Goal: Task Accomplishment & Management: Manage account settings

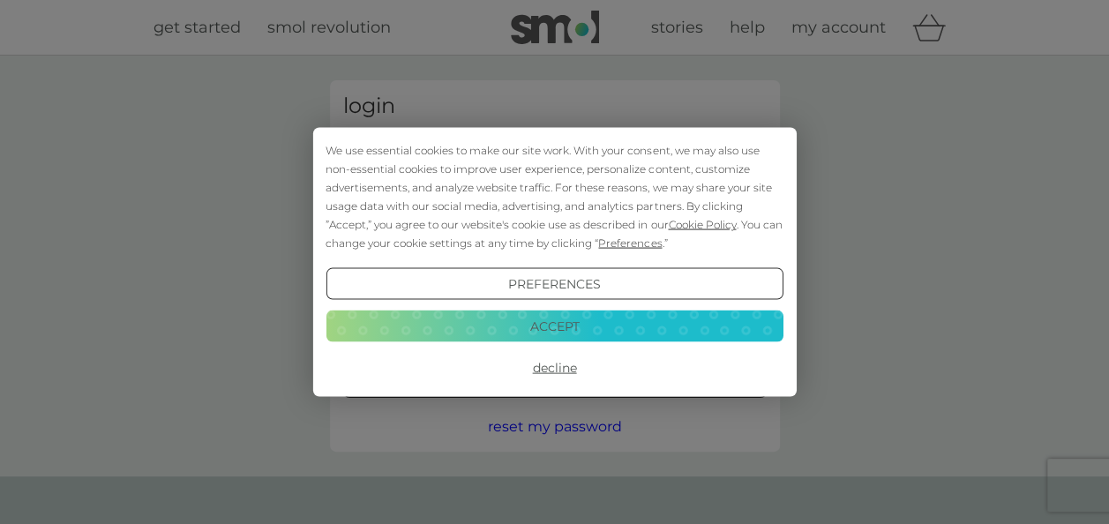
click at [580, 335] on button "Accept" at bounding box center [554, 326] width 457 height 32
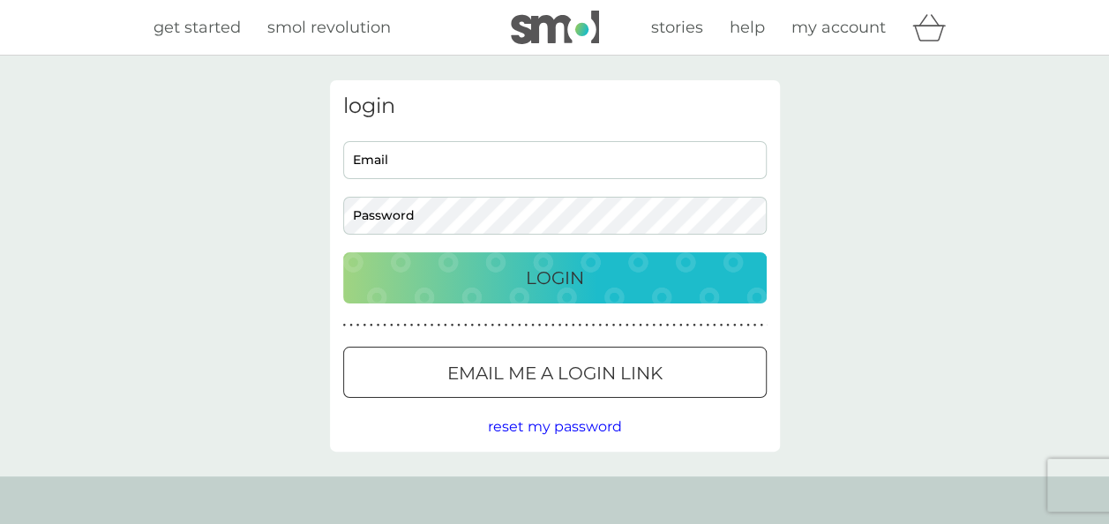
click at [541, 422] on span "reset my password" at bounding box center [555, 426] width 134 height 17
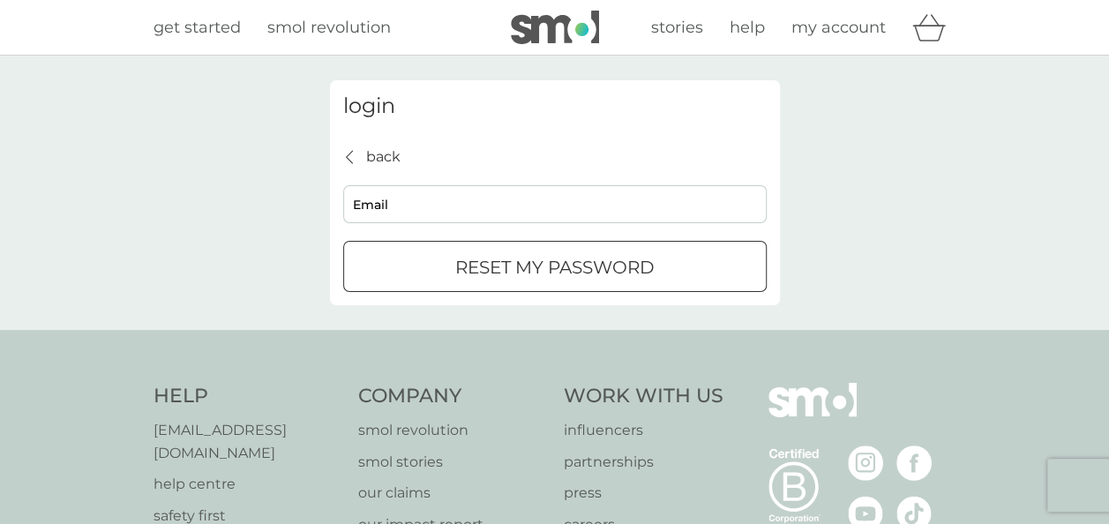
click at [360, 143] on div "login back back Email reset my password" at bounding box center [555, 192] width 450 height 225
click at [372, 159] on p "back" at bounding box center [383, 157] width 34 height 23
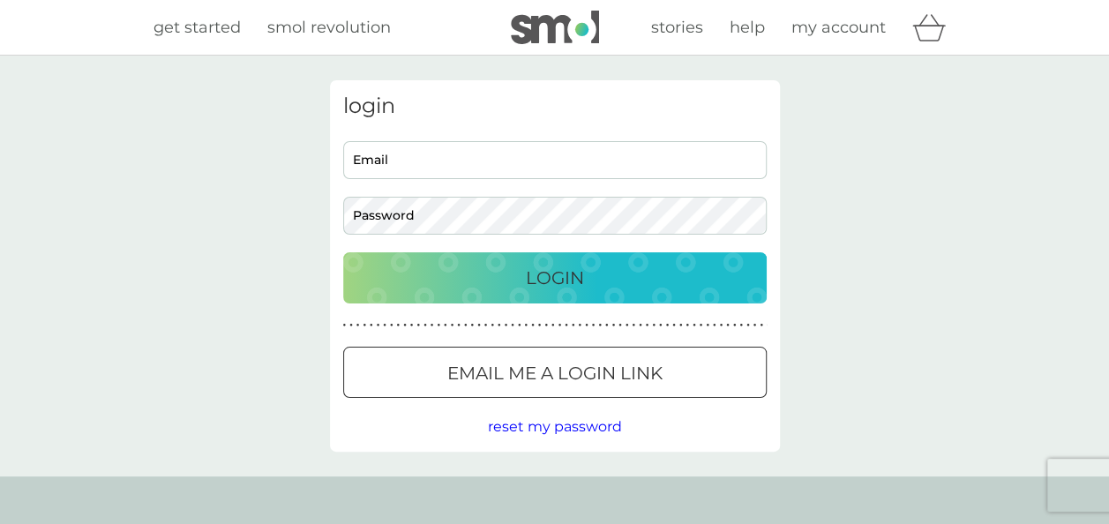
click at [489, 365] on p "Email me a login link" at bounding box center [554, 373] width 215 height 28
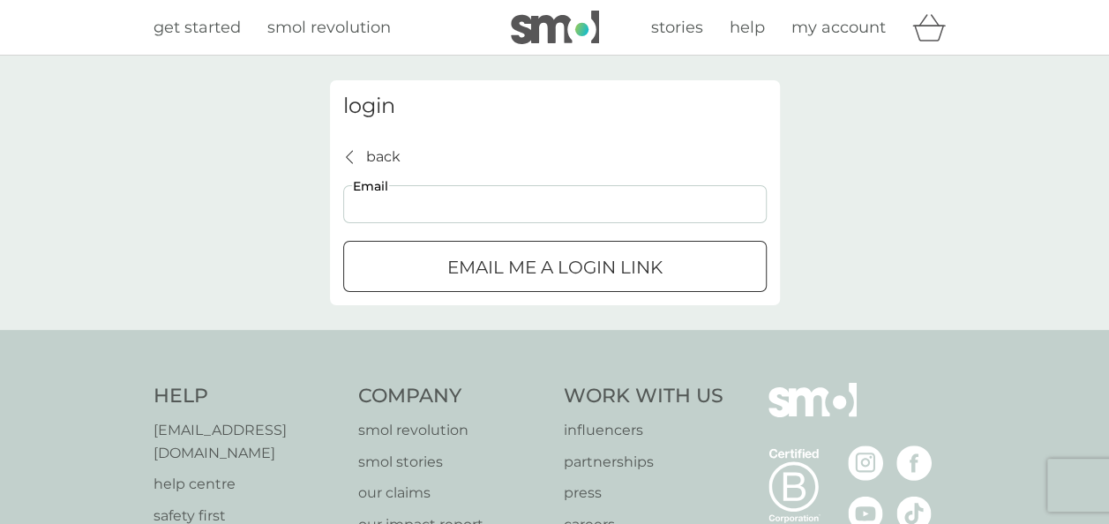
click at [451, 213] on input "Email" at bounding box center [554, 204] width 423 height 38
type input "[EMAIL_ADDRESS][DOMAIN_NAME]"
click at [471, 266] on p "Email me a login link" at bounding box center [554, 267] width 215 height 28
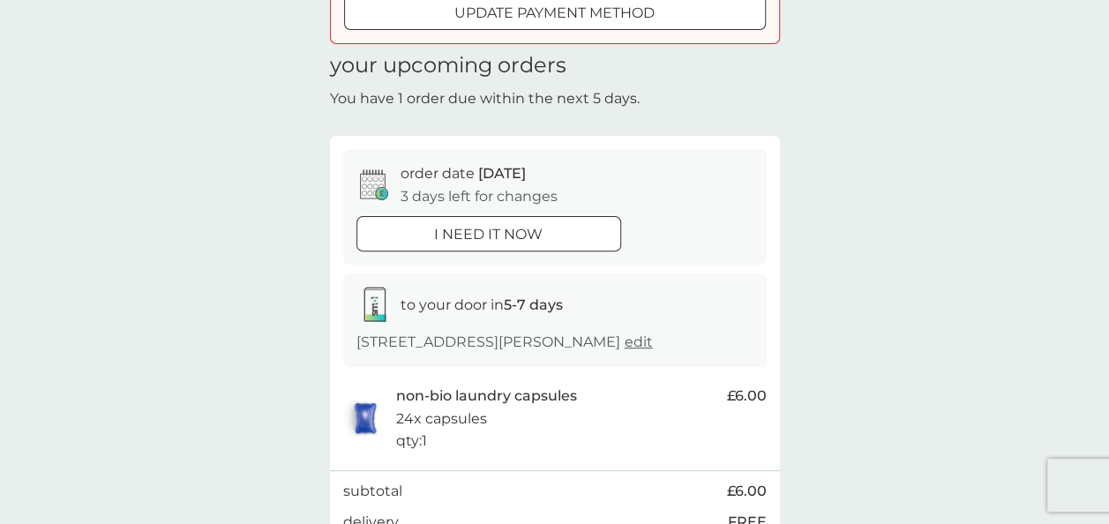
scroll to position [353, 0]
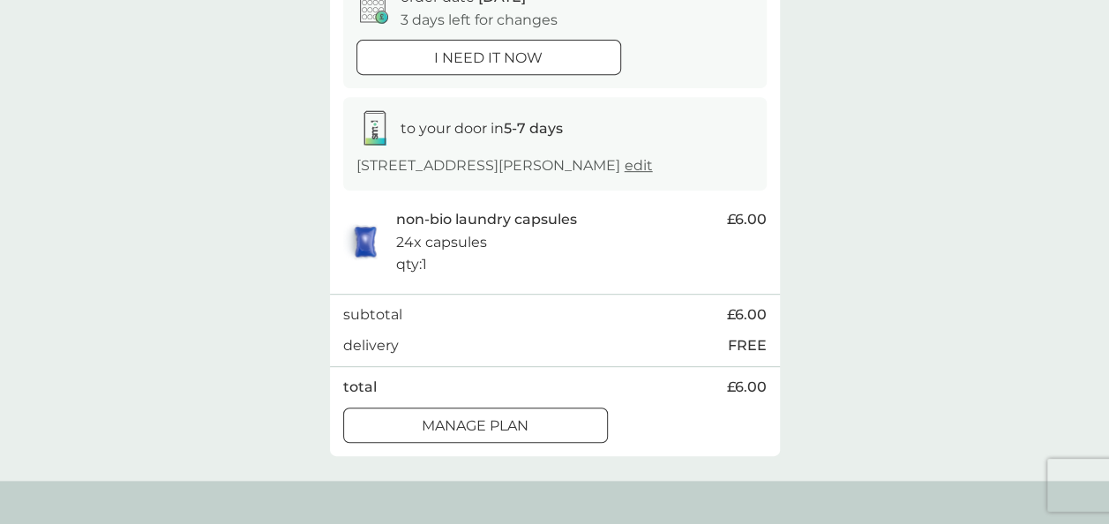
click at [526, 434] on button "Manage plan" at bounding box center [475, 425] width 265 height 35
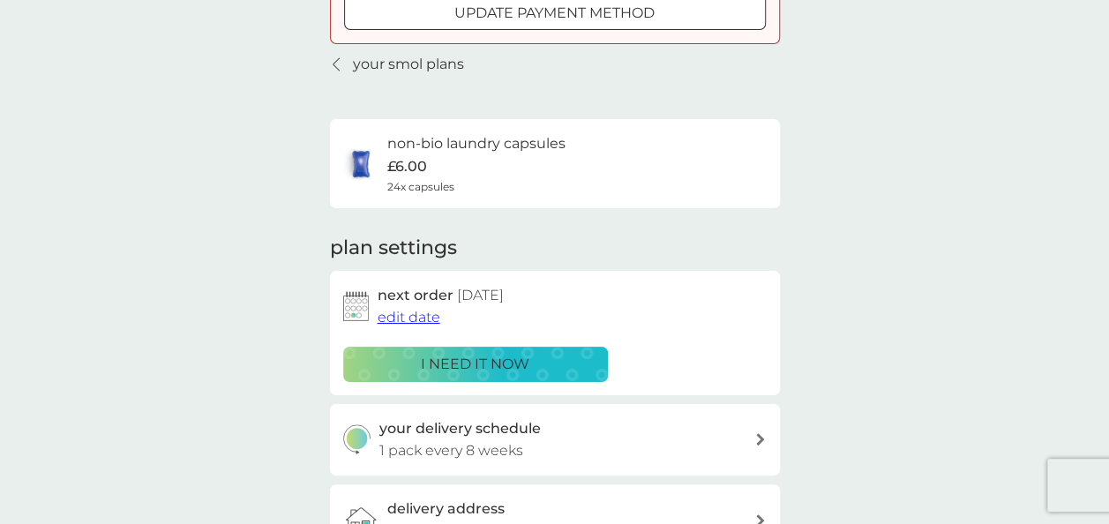
scroll to position [353, 0]
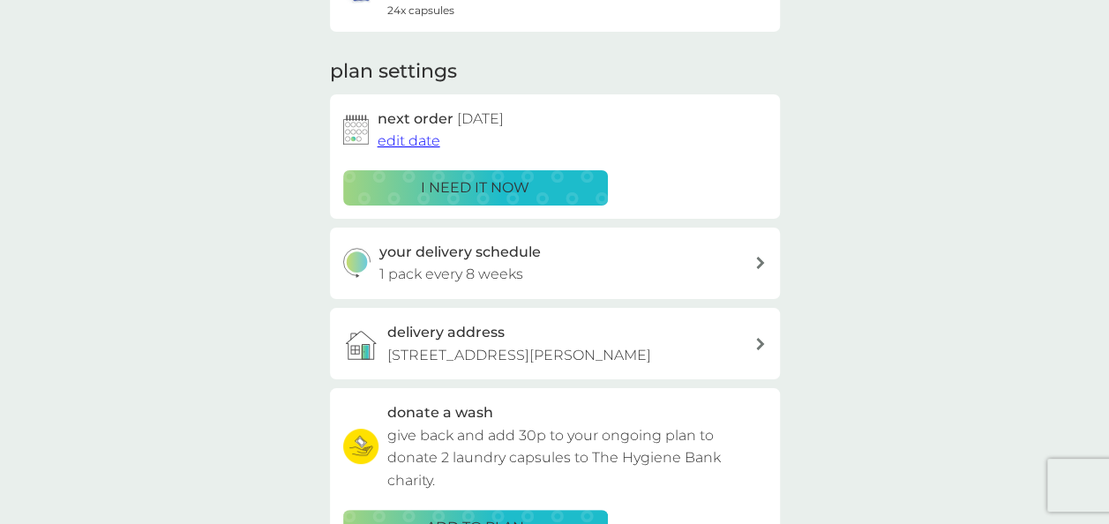
click at [630, 268] on div "your delivery schedule 1 pack every 8 weeks" at bounding box center [566, 263] width 375 height 45
select select "56"
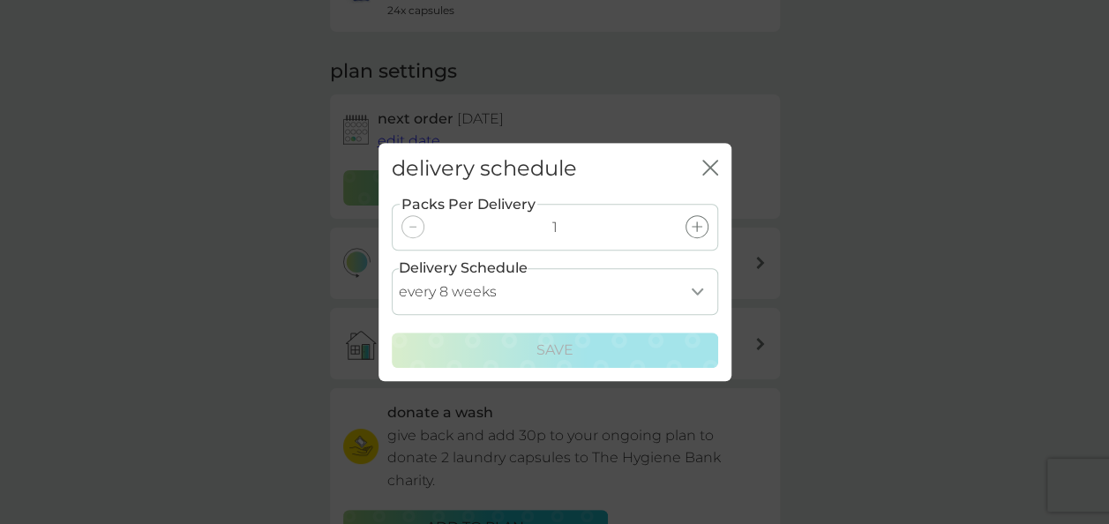
click at [678, 302] on select "every 1 week every 2 weeks every 3 weeks every 4 weeks every 5 weeks every 6 we…" at bounding box center [555, 291] width 326 height 47
click at [970, 330] on div "delivery schedule close Packs Per Delivery 1 Delivery Schedule every 1 week eve…" at bounding box center [554, 262] width 1109 height 524
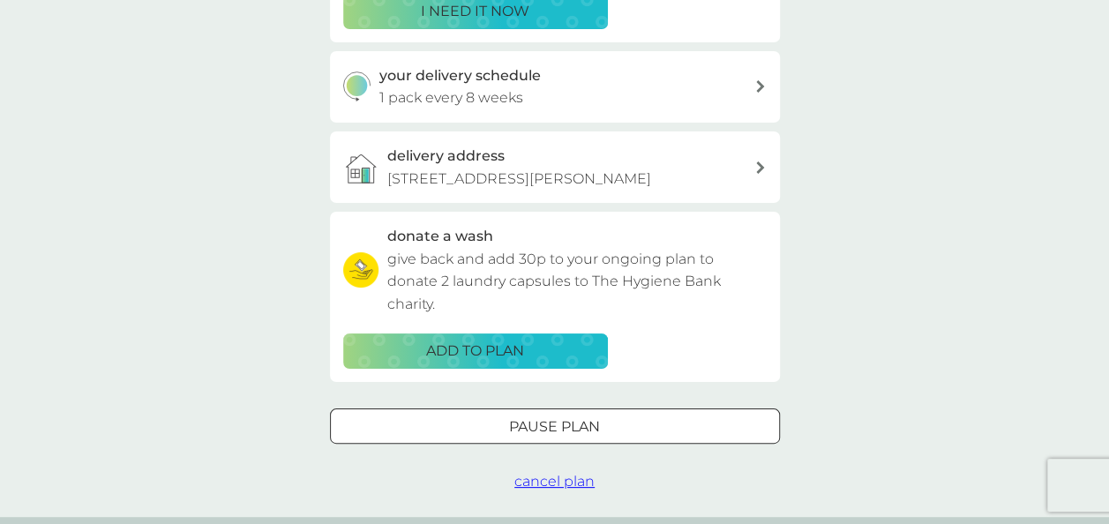
scroll to position [618, 0]
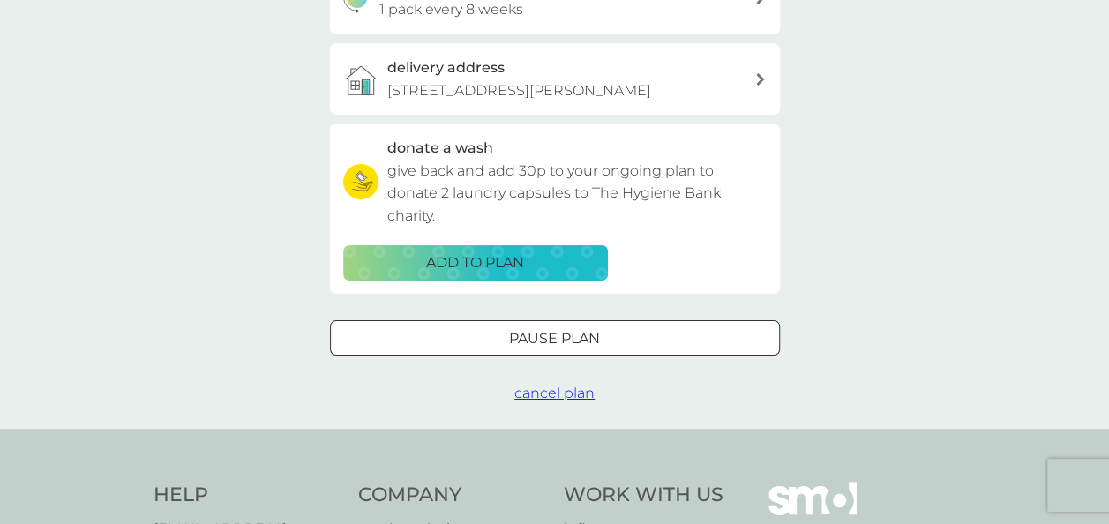
click at [577, 349] on p "Pause plan" at bounding box center [554, 338] width 91 height 23
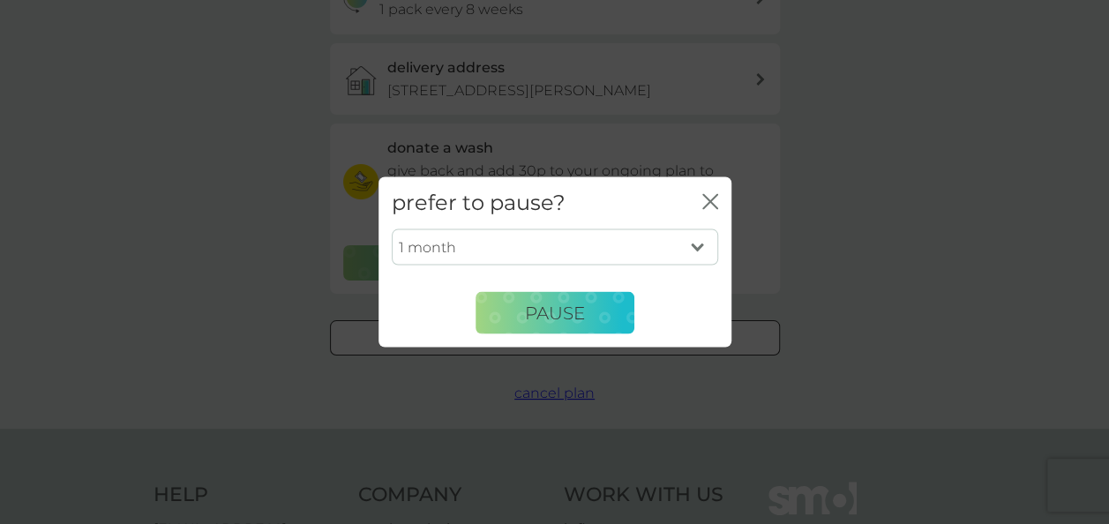
click at [776, 406] on div "prefer to pause? close 1 month 2 months 3 months 4 months 5 months 6 months Pau…" at bounding box center [554, 262] width 1109 height 524
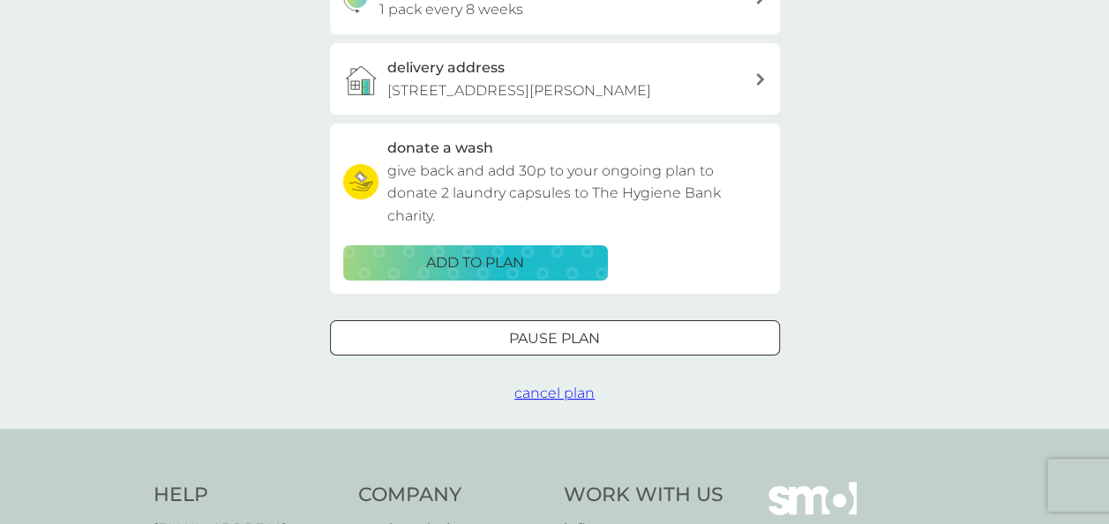
click at [517, 405] on button "cancel plan" at bounding box center [554, 393] width 80 height 23
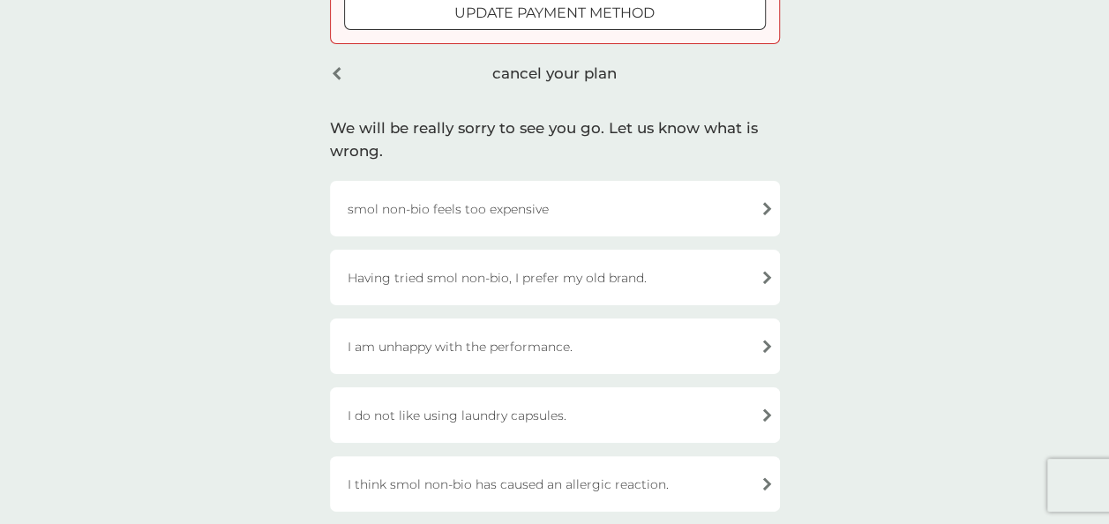
scroll to position [353, 0]
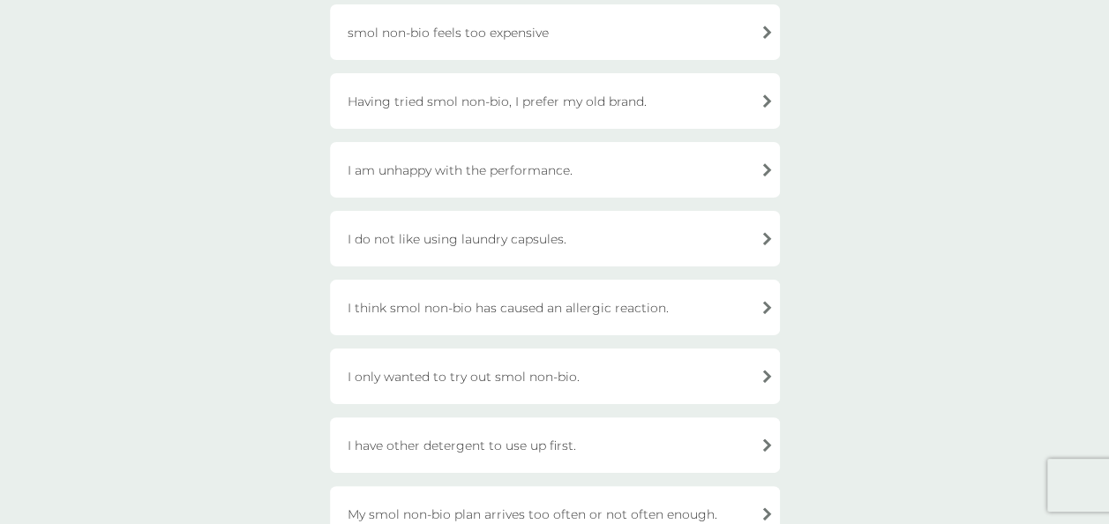
click at [654, 324] on div "I think smol non-bio has caused an allergic reaction." at bounding box center [555, 308] width 450 height 56
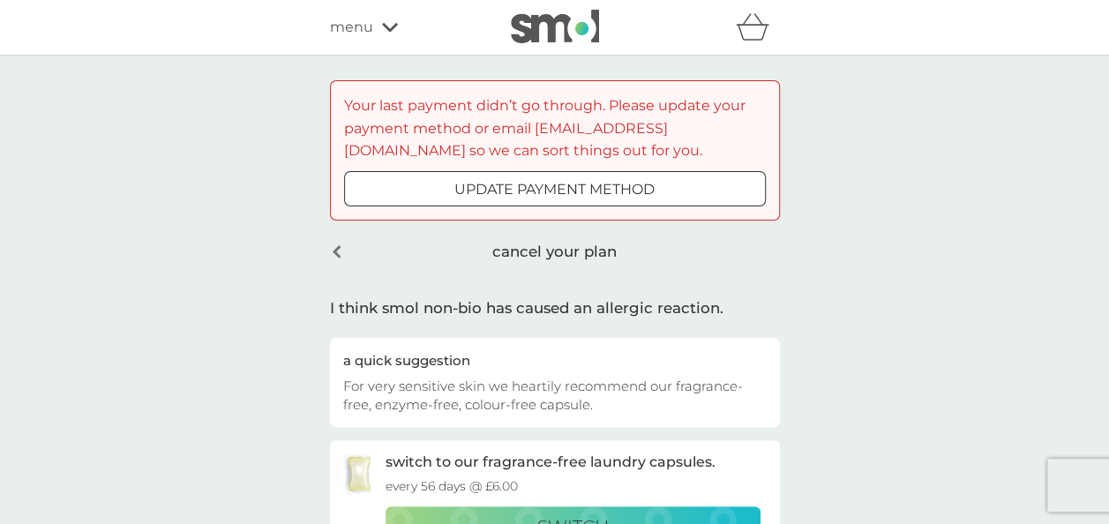
scroll to position [441, 0]
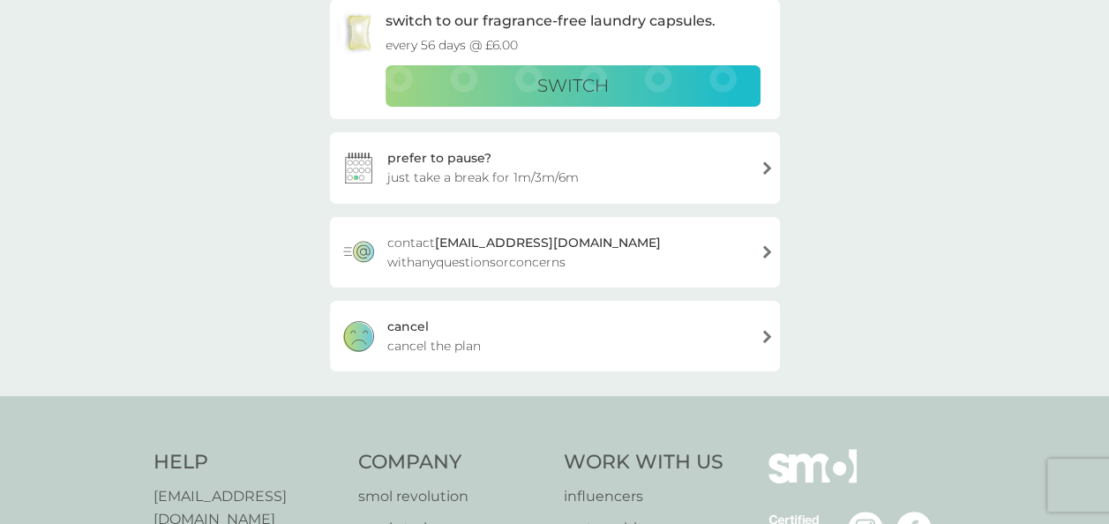
click at [593, 316] on div "cancel cancel the plan" at bounding box center [555, 336] width 450 height 71
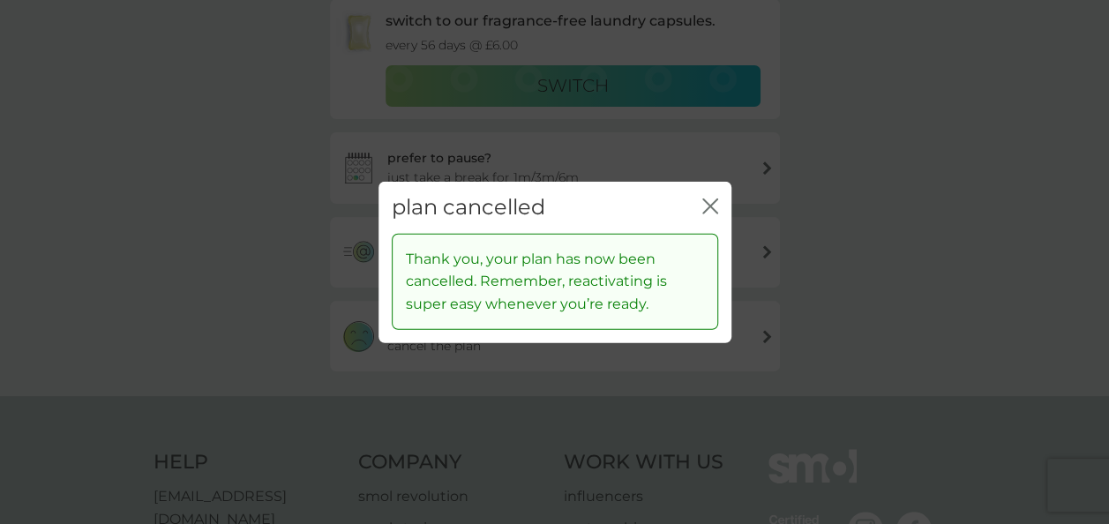
click at [718, 198] on div "plan cancelled close" at bounding box center [554, 208] width 353 height 52
drag, startPoint x: 718, startPoint y: 198, endPoint x: 693, endPoint y: 219, distance: 32.5
click at [709, 203] on icon "close" at bounding box center [710, 207] width 16 height 16
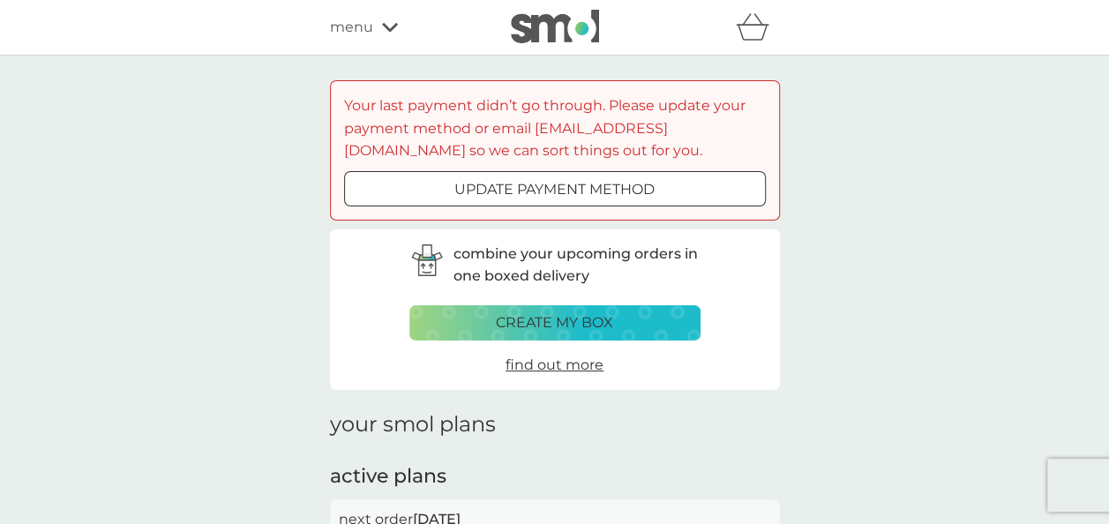
click at [600, 202] on button "update payment method" at bounding box center [555, 188] width 422 height 35
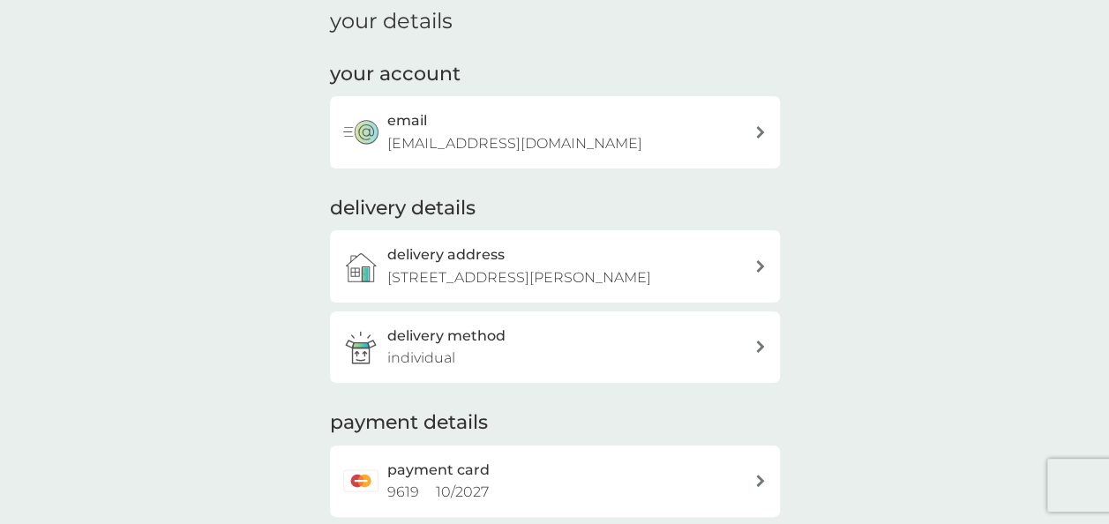
scroll to position [441, 0]
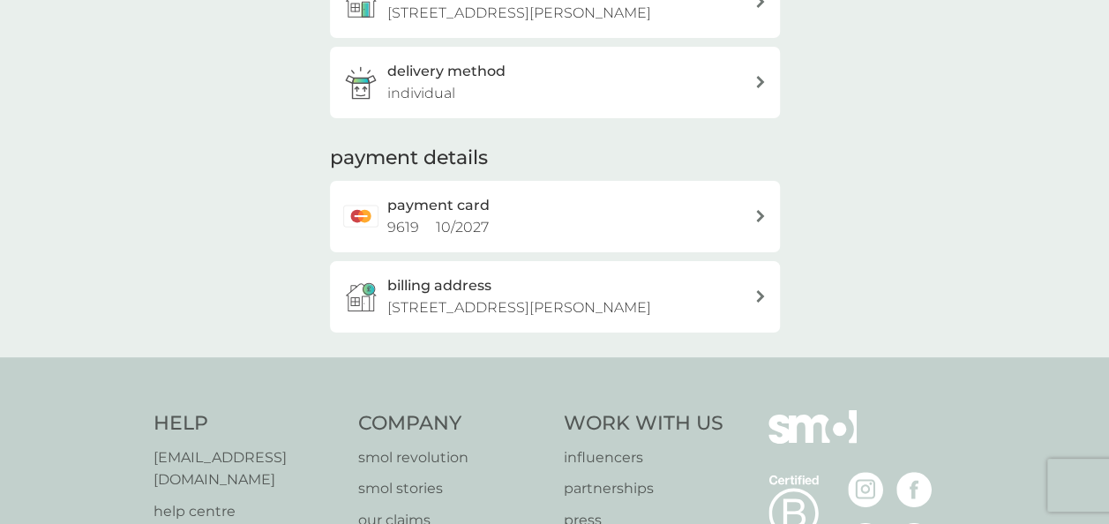
click at [513, 239] on div "payment card 9619 10 / 2027" at bounding box center [570, 216] width 367 height 45
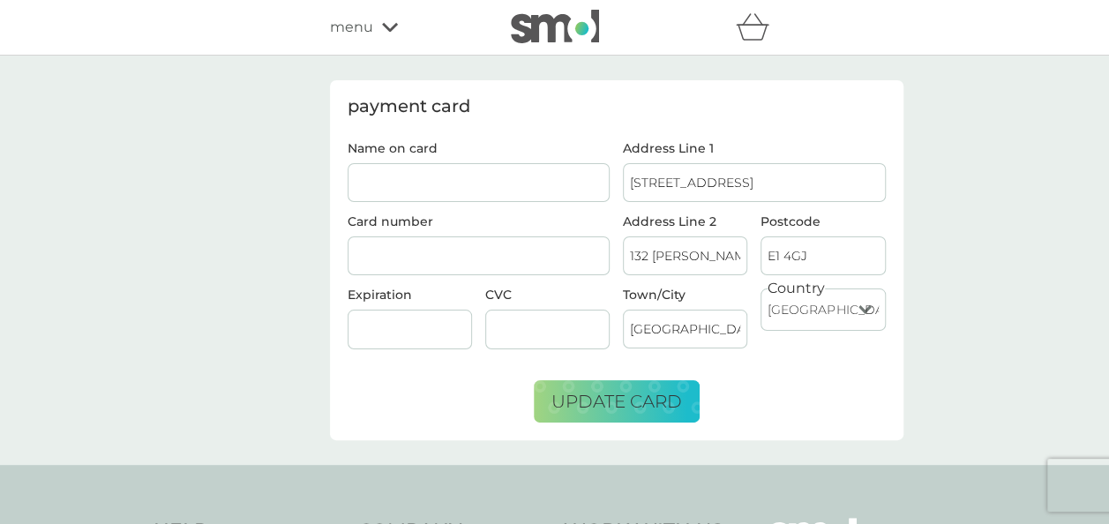
click at [546, 35] on img at bounding box center [555, 27] width 88 height 34
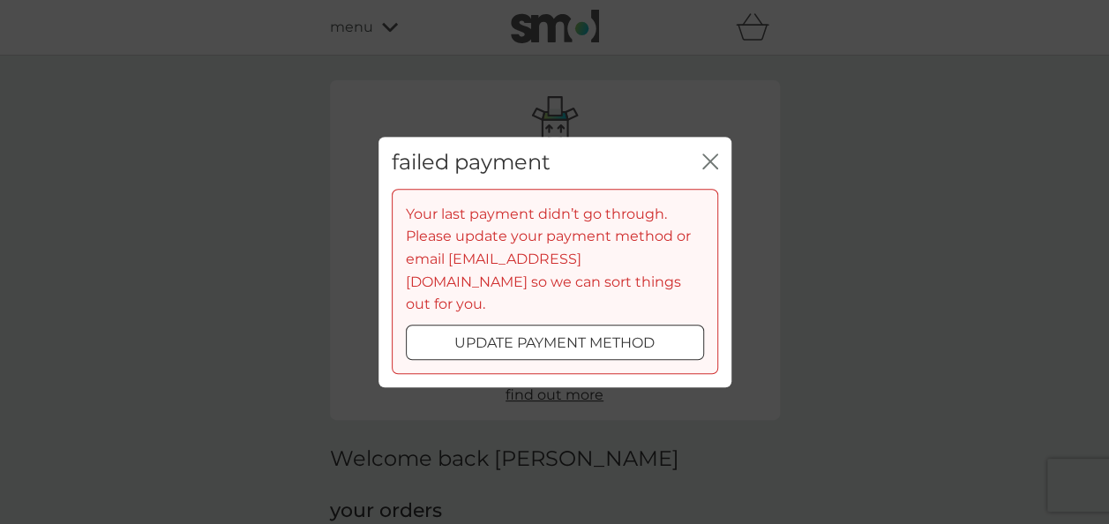
click at [619, 335] on p "update payment method" at bounding box center [554, 343] width 200 height 23
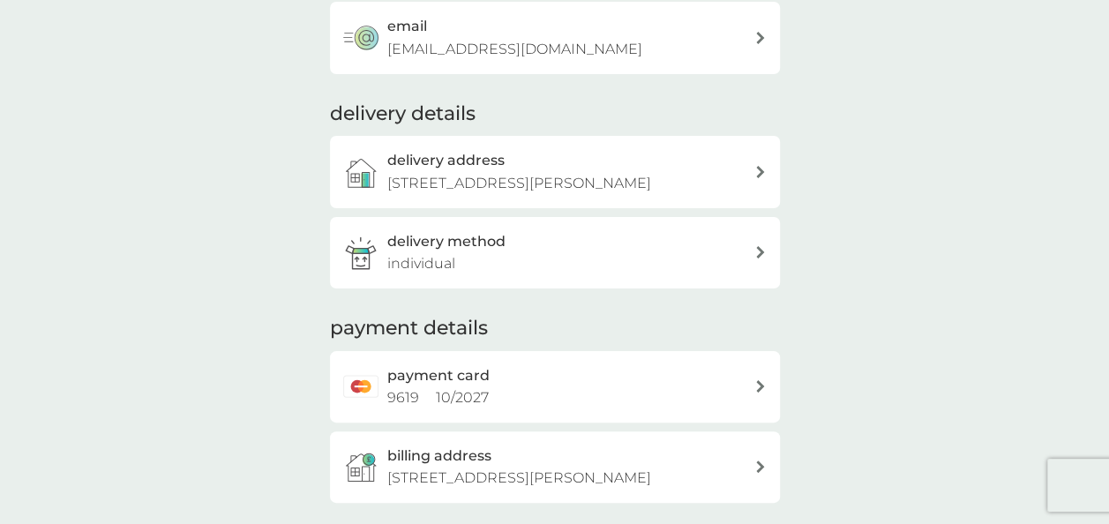
scroll to position [324, 0]
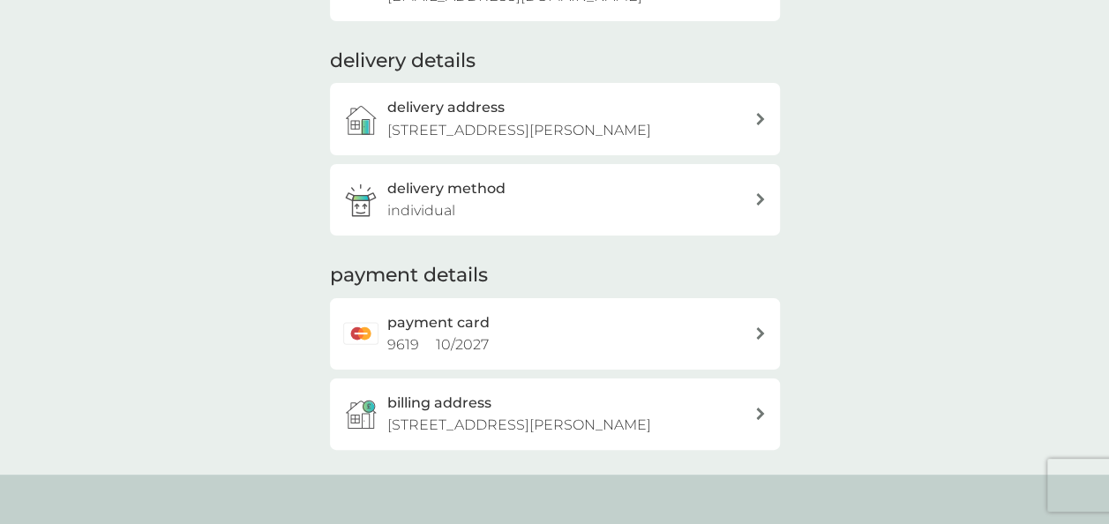
click at [580, 351] on div "payment card 9619 10 / 2027" at bounding box center [570, 333] width 367 height 45
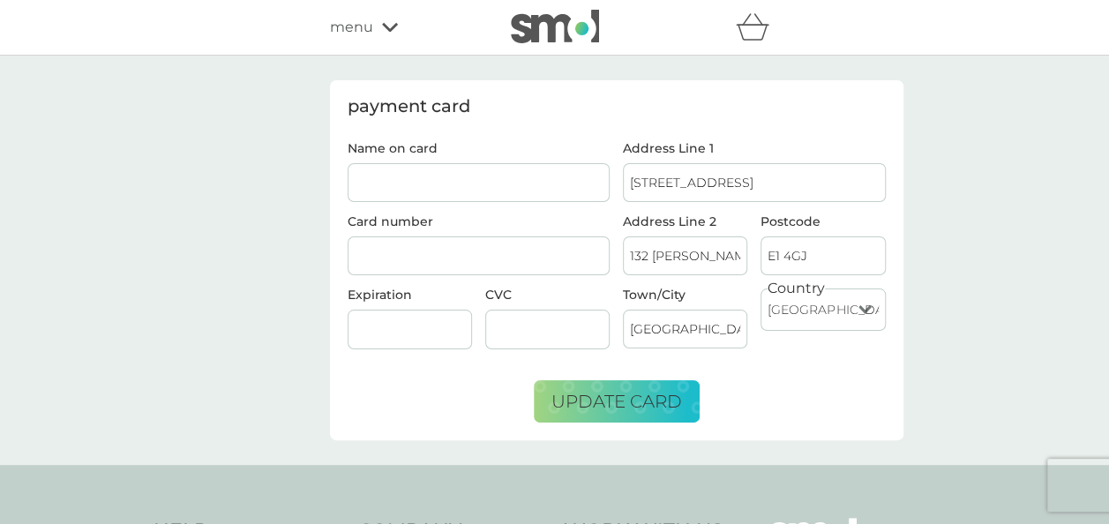
click at [494, 181] on input "Name on card" at bounding box center [479, 182] width 263 height 39
type input "Anisha Harris"
click at [482, 243] on div at bounding box center [479, 256] width 263 height 40
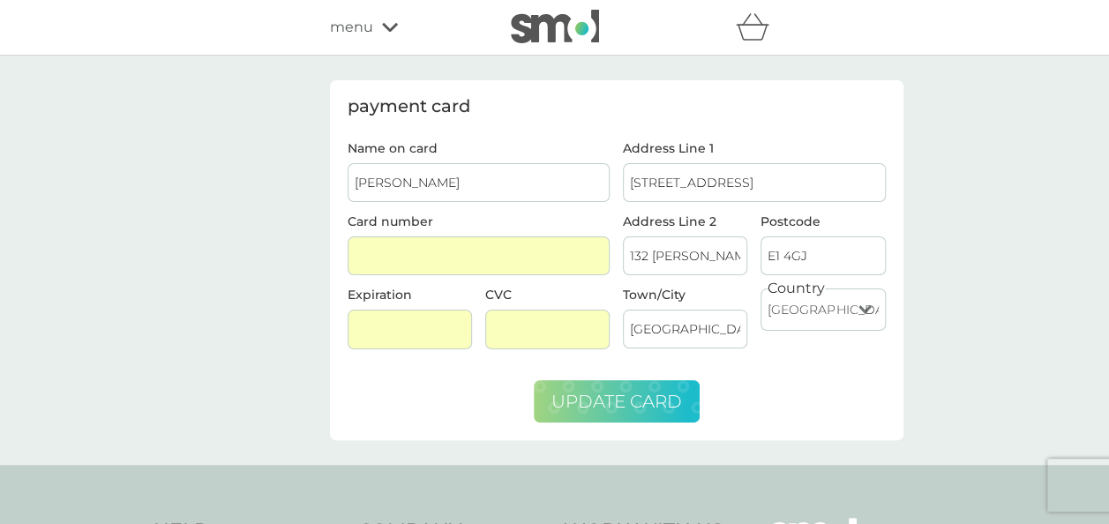
click at [665, 398] on span "update card" at bounding box center [616, 401] width 131 height 21
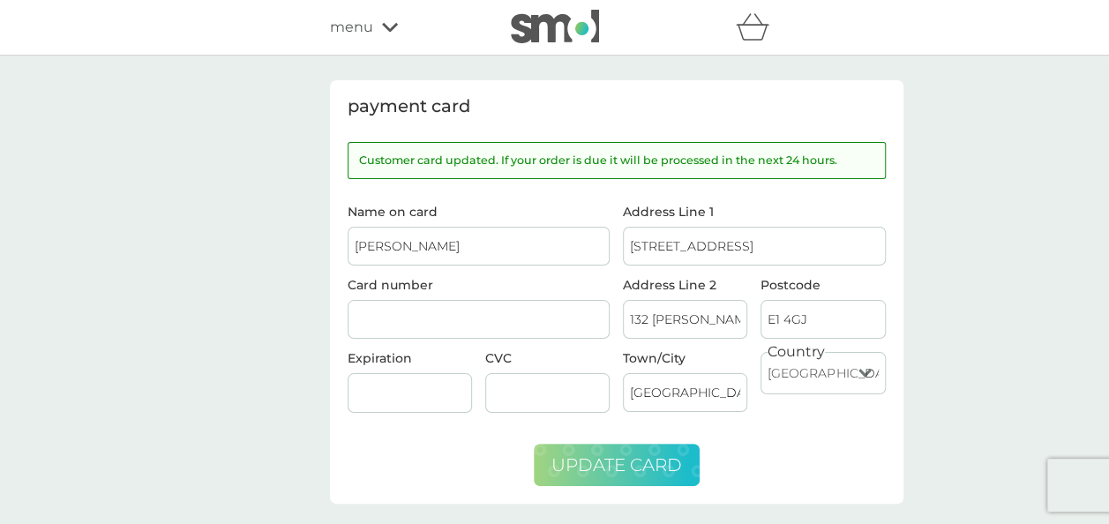
click at [554, 21] on img at bounding box center [555, 27] width 88 height 34
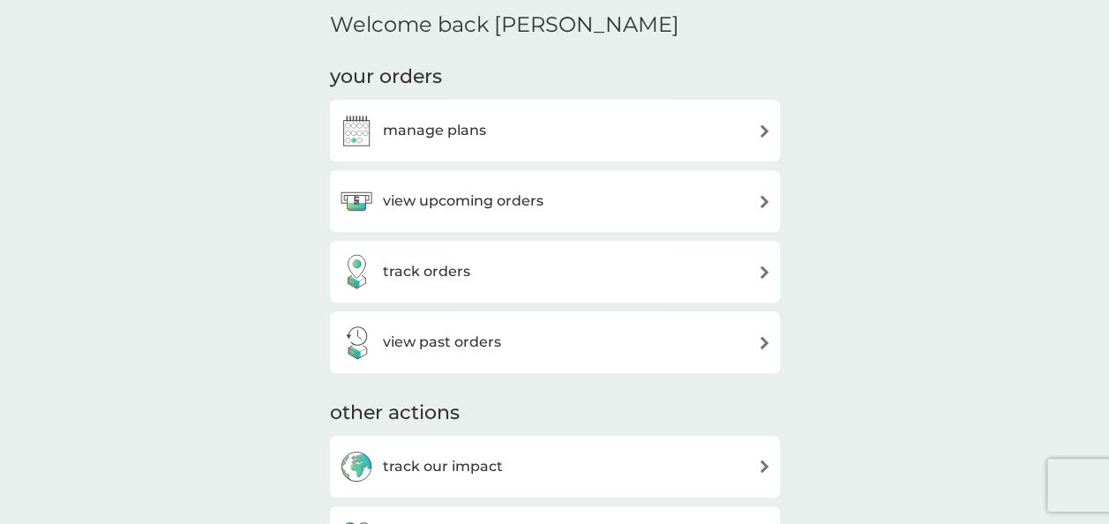
scroll to position [435, 0]
click at [548, 139] on div "manage plans" at bounding box center [555, 129] width 432 height 35
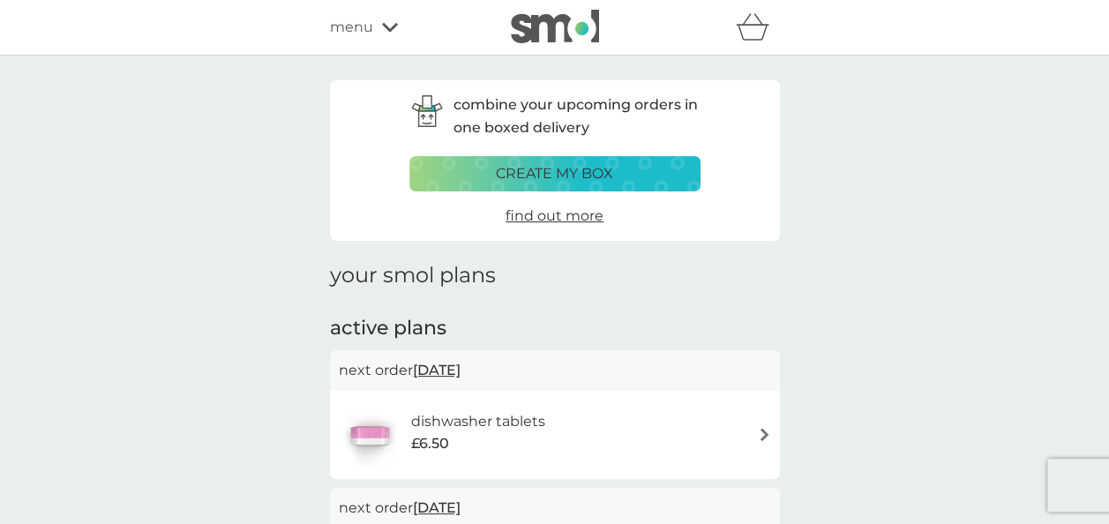
scroll to position [289, 0]
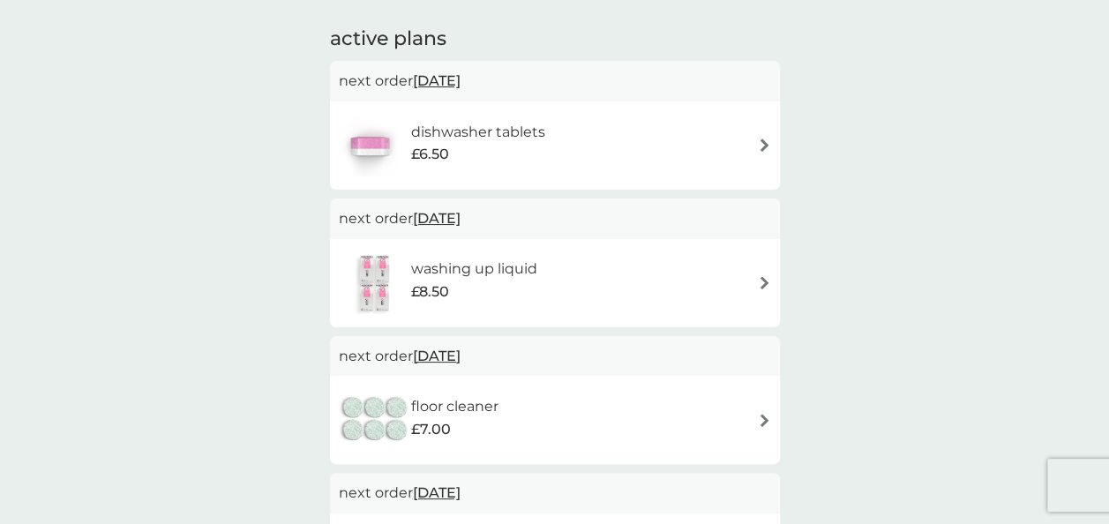
click at [570, 137] on div "dishwasher tablets £6.50" at bounding box center [555, 146] width 432 height 62
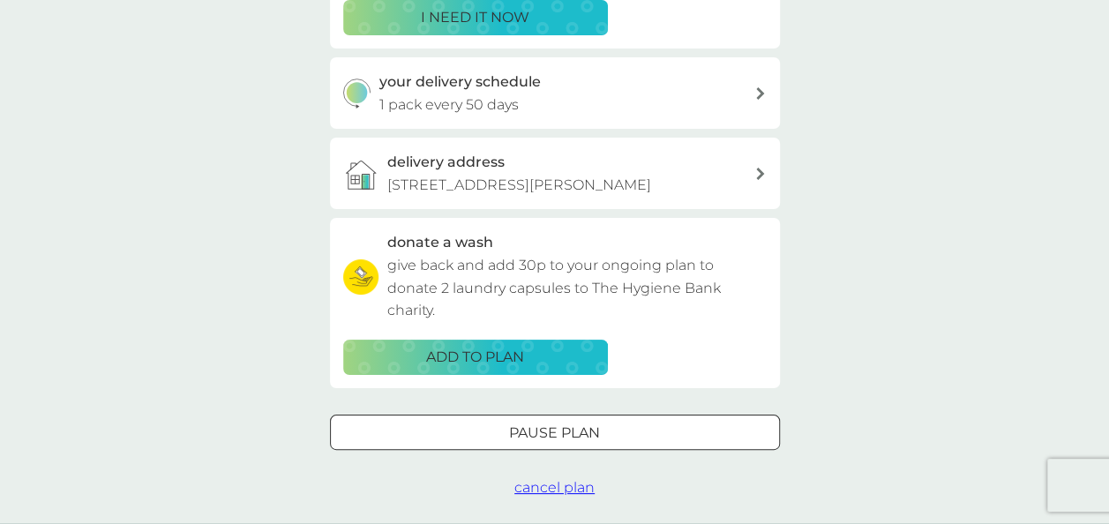
scroll to position [375, 0]
click at [596, 86] on div "your delivery schedule 1 pack every 50 days" at bounding box center [566, 92] width 375 height 45
select select "49"
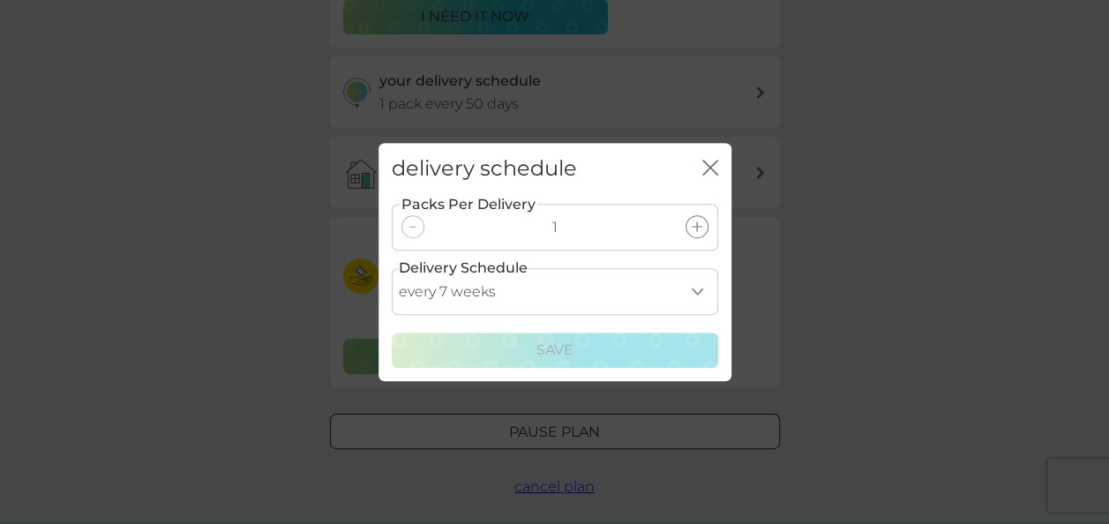
click at [680, 286] on select "every 1 week every 2 weeks every 3 weeks every 4 weeks every 5 weeks every 6 we…" at bounding box center [555, 291] width 326 height 47
click at [944, 244] on div "delivery schedule close Packs Per Delivery 1 Delivery Schedule every 1 week eve…" at bounding box center [554, 262] width 1109 height 524
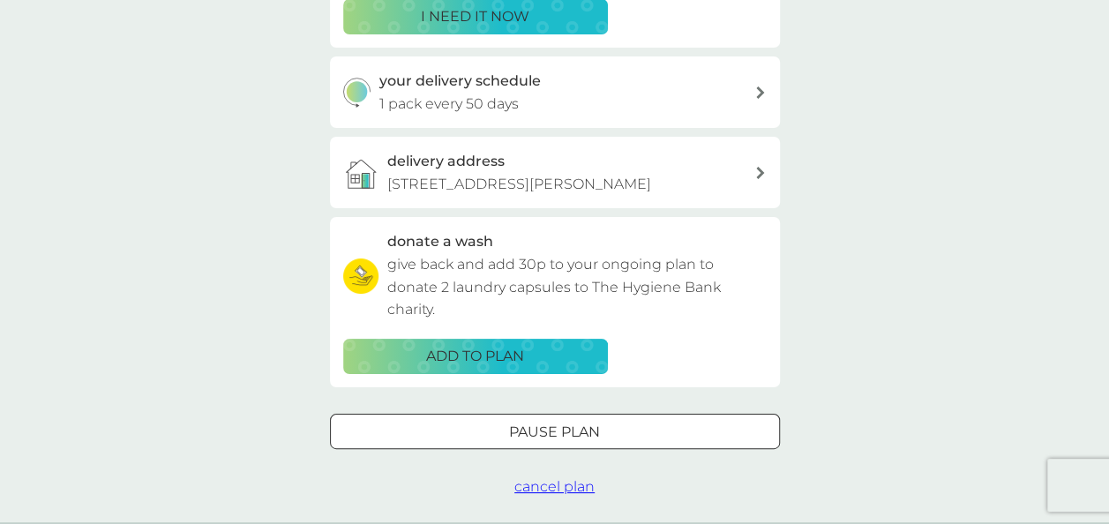
click at [655, 444] on div "Pause plan" at bounding box center [555, 432] width 448 height 23
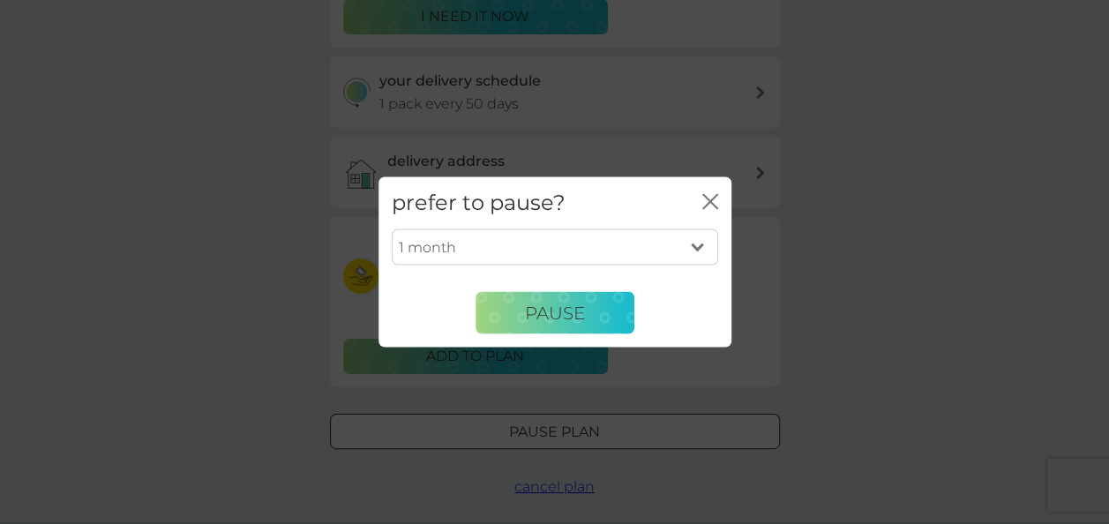
click at [585, 247] on select "1 month 2 months 3 months 4 months 5 months 6 months" at bounding box center [555, 246] width 326 height 37
click at [392, 228] on select "1 month 2 months 3 months 4 months 5 months 6 months" at bounding box center [555, 246] width 326 height 37
click at [562, 332] on button "Pause" at bounding box center [555, 313] width 159 height 42
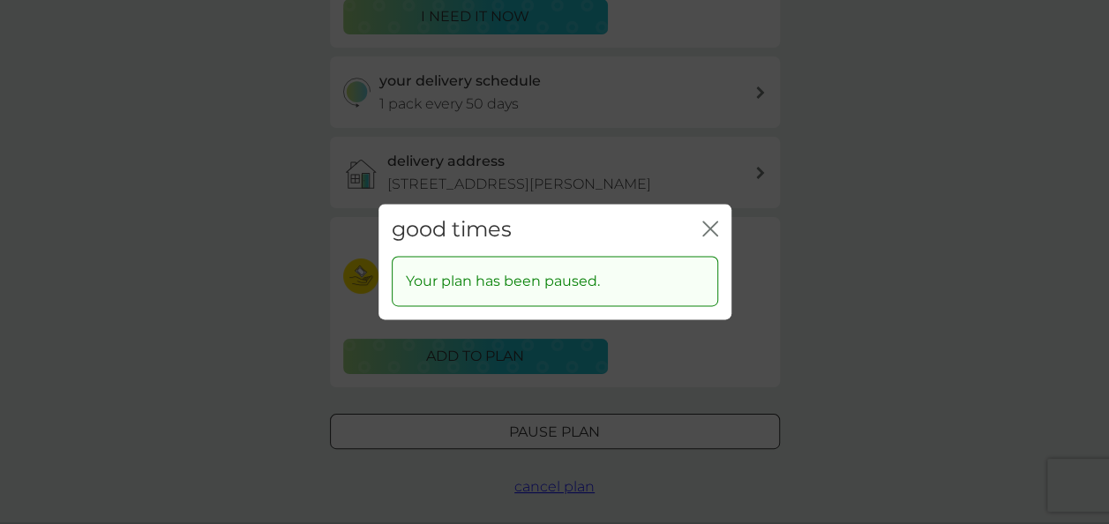
click at [703, 236] on icon "close" at bounding box center [706, 228] width 7 height 14
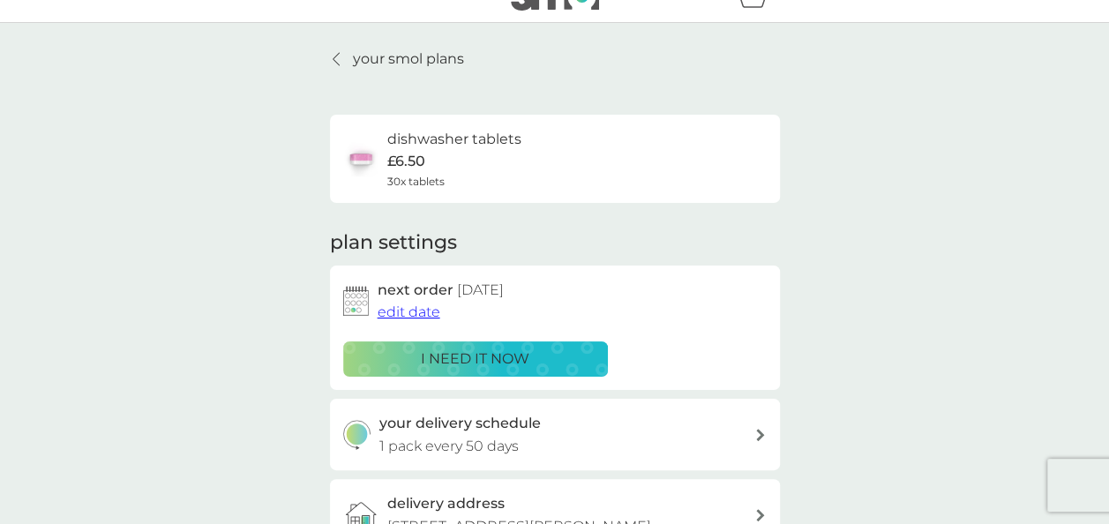
scroll to position [0, 0]
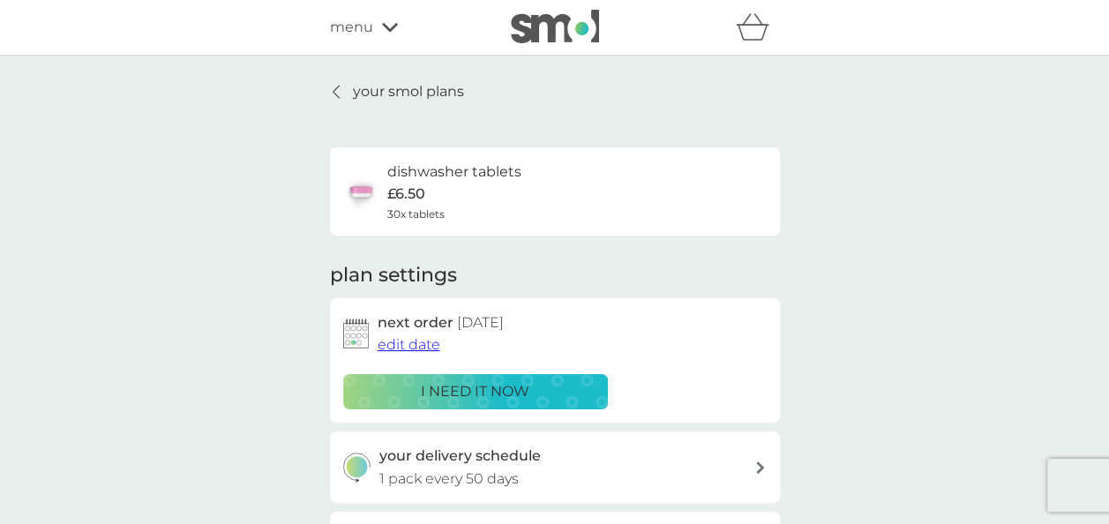
click at [363, 86] on p "your smol plans" at bounding box center [408, 91] width 111 height 23
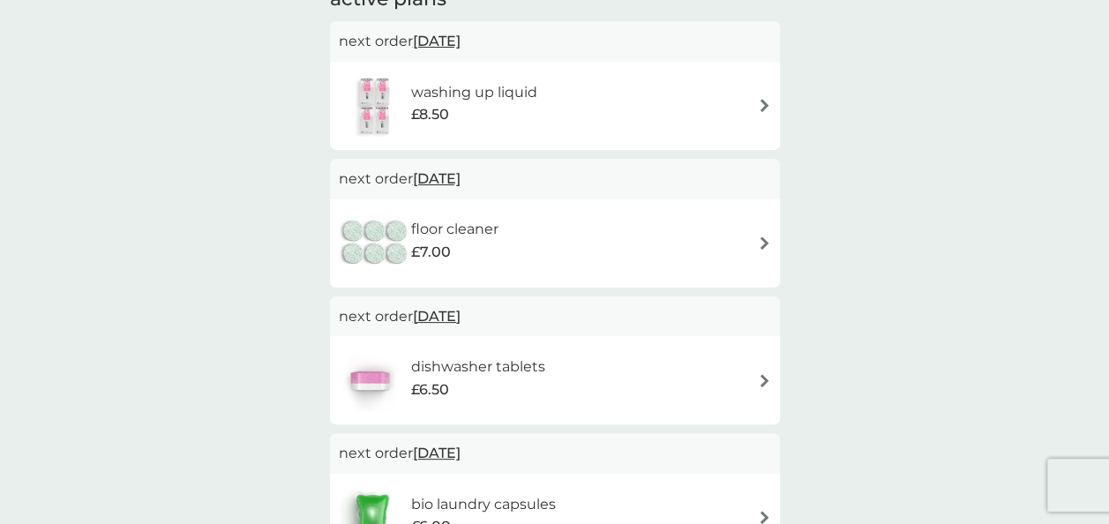
scroll to position [328, 0]
click at [572, 74] on div "washing up liquid £8.50" at bounding box center [555, 107] width 450 height 88
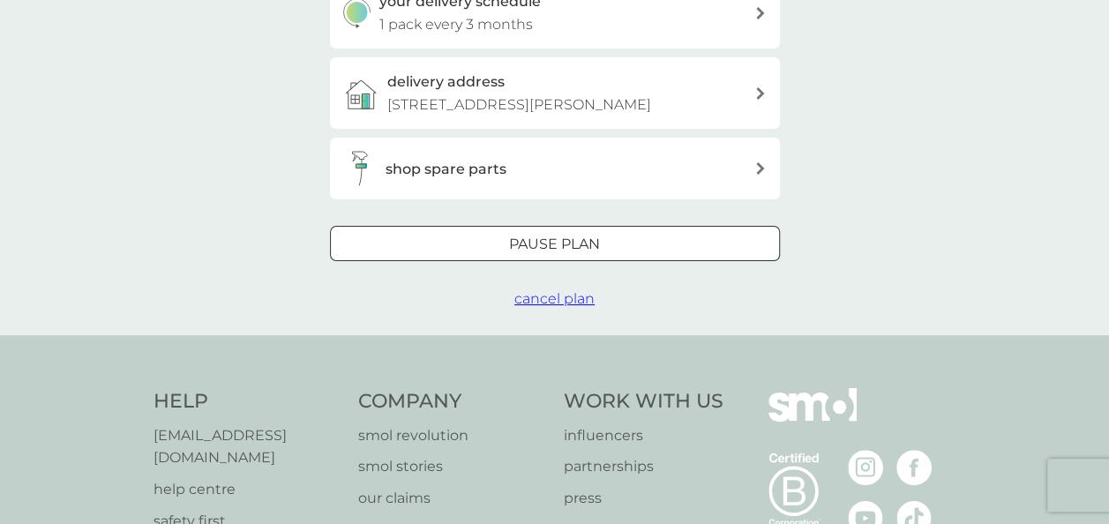
scroll to position [455, 0]
click at [635, 255] on div "Pause plan" at bounding box center [555, 243] width 448 height 23
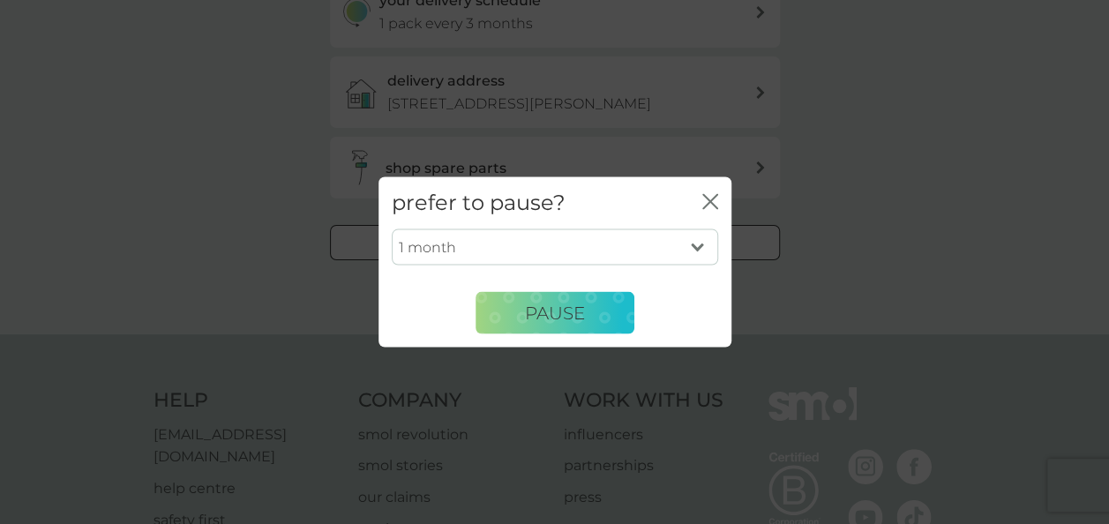
click at [649, 258] on select "1 month 2 months 3 months 4 months 5 months 6 months" at bounding box center [555, 246] width 326 height 37
select select "6"
click at [392, 228] on select "1 month 2 months 3 months 4 months 5 months 6 months" at bounding box center [555, 246] width 326 height 37
click at [597, 325] on button "Pause" at bounding box center [555, 313] width 159 height 42
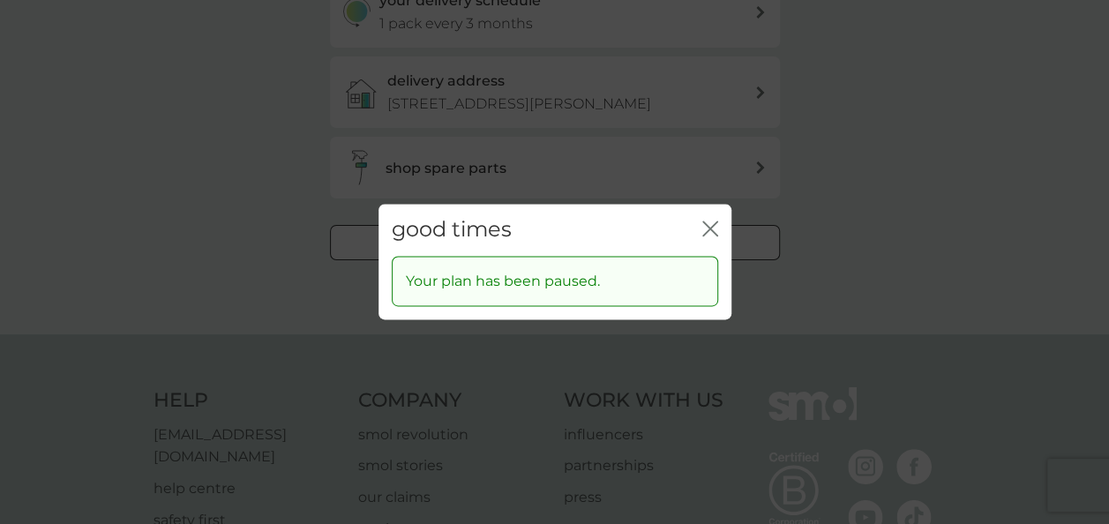
click at [695, 235] on div "good times close" at bounding box center [554, 230] width 353 height 52
click at [720, 221] on div "good times close" at bounding box center [554, 230] width 353 height 52
click at [710, 228] on icon "close" at bounding box center [713, 228] width 7 height 14
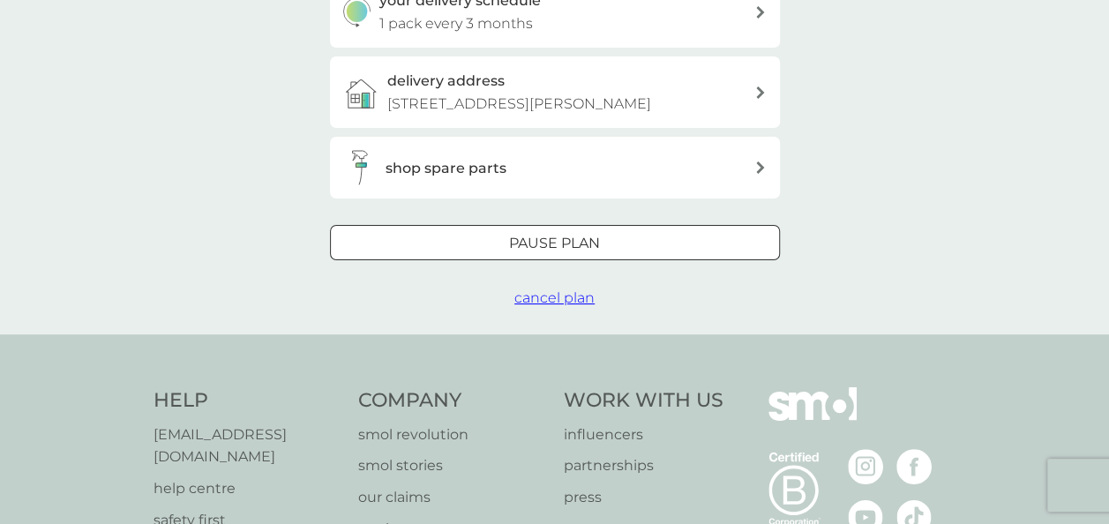
scroll to position [0, 0]
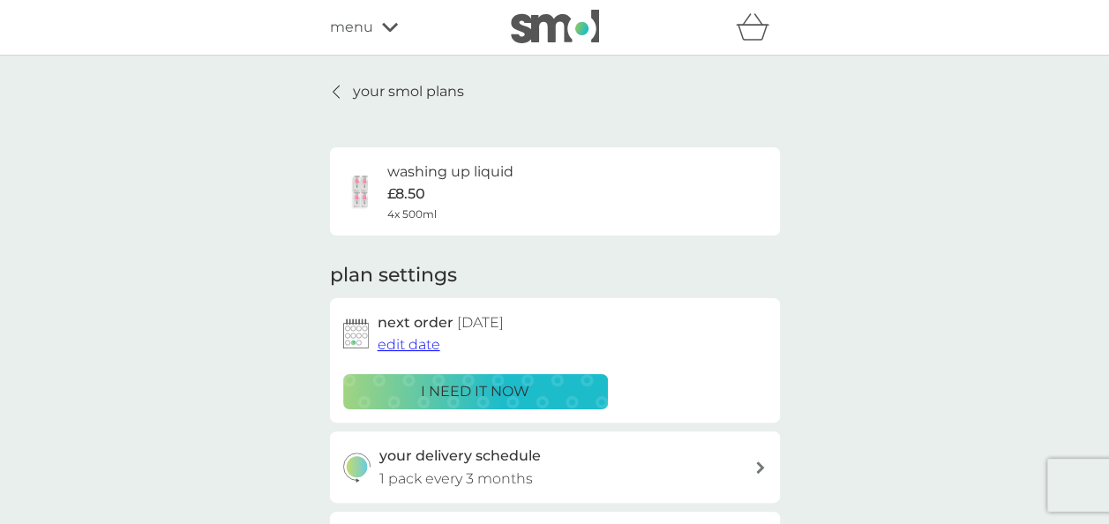
click at [398, 93] on p "your smol plans" at bounding box center [408, 91] width 111 height 23
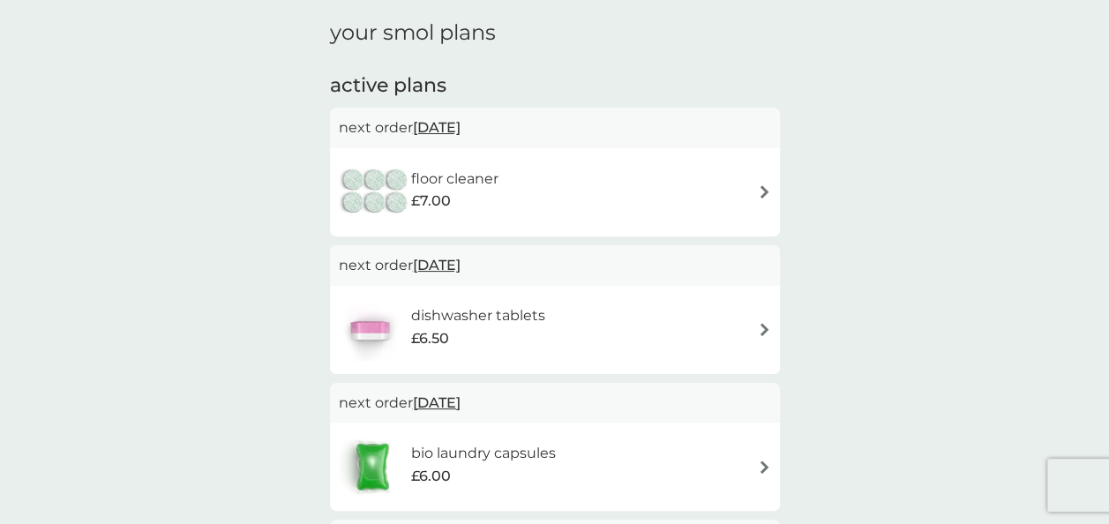
scroll to position [493, 0]
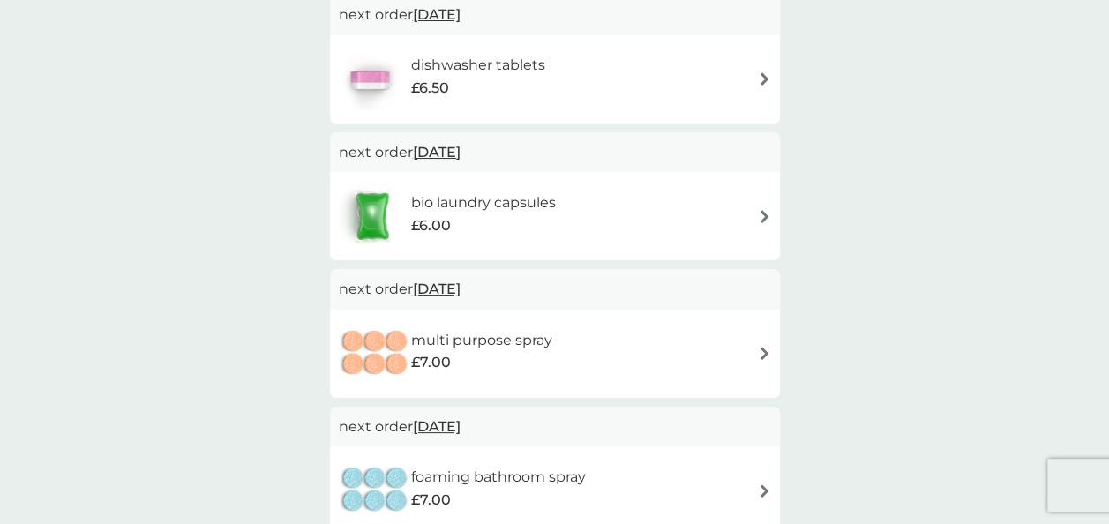
click at [731, 224] on div "bio laundry capsules £6.00" at bounding box center [555, 216] width 432 height 62
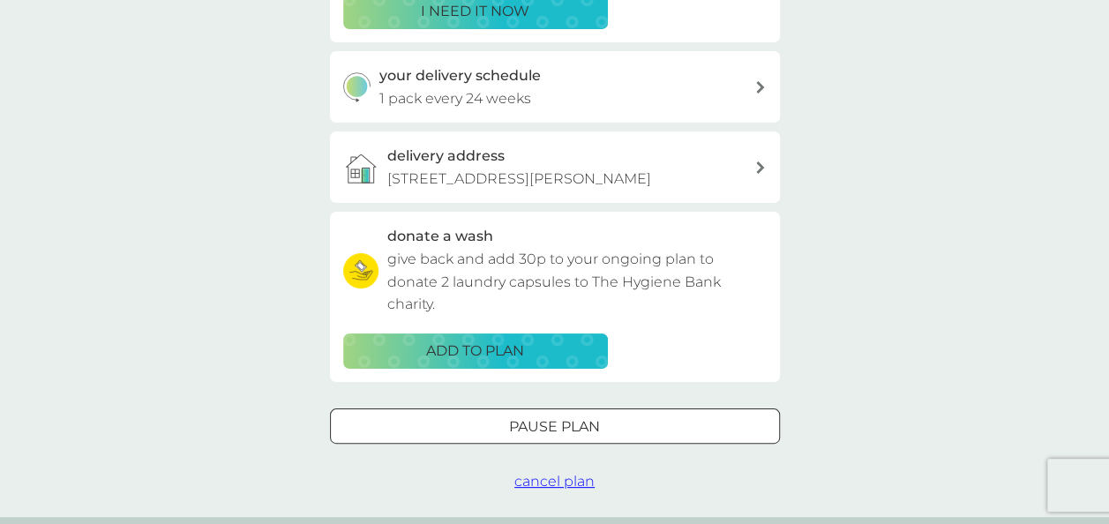
scroll to position [408, 0]
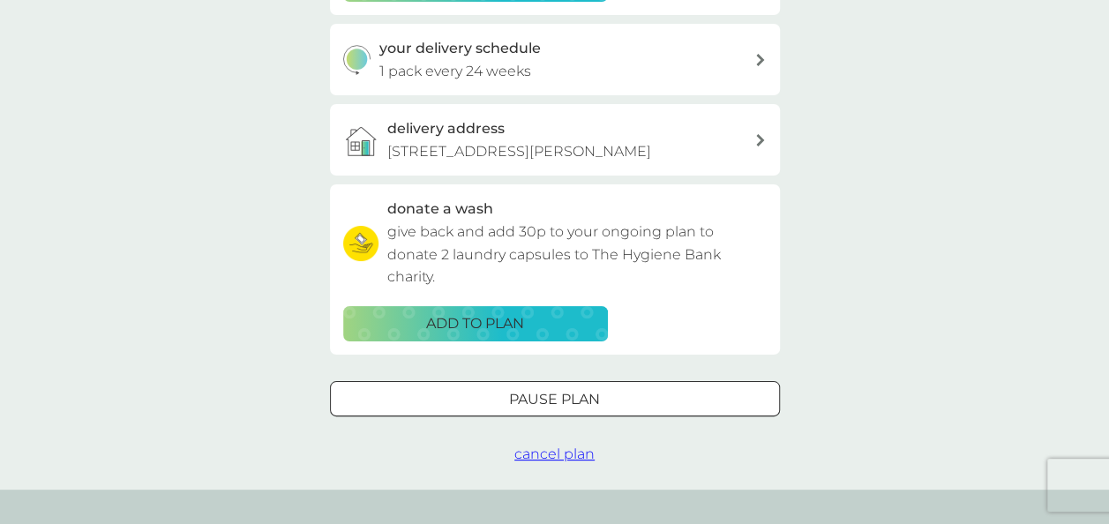
click at [603, 411] on div "Pause plan" at bounding box center [555, 399] width 448 height 23
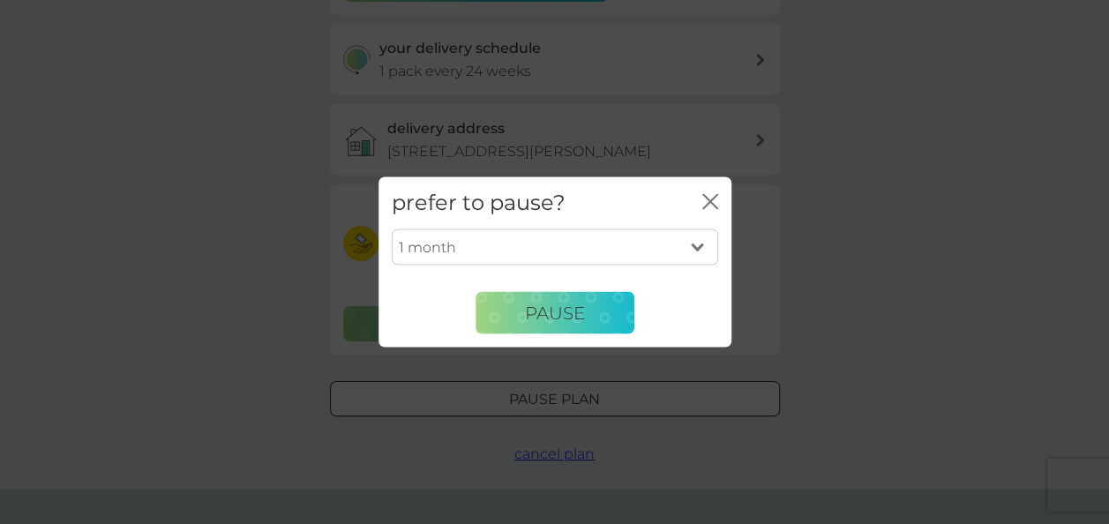
click at [635, 259] on select "1 month 2 months 3 months 4 months 5 months 6 months" at bounding box center [555, 246] width 326 height 37
select select "6"
click at [392, 228] on select "1 month 2 months 3 months 4 months 5 months 6 months" at bounding box center [555, 246] width 326 height 37
click at [593, 308] on button "Pause" at bounding box center [555, 313] width 159 height 42
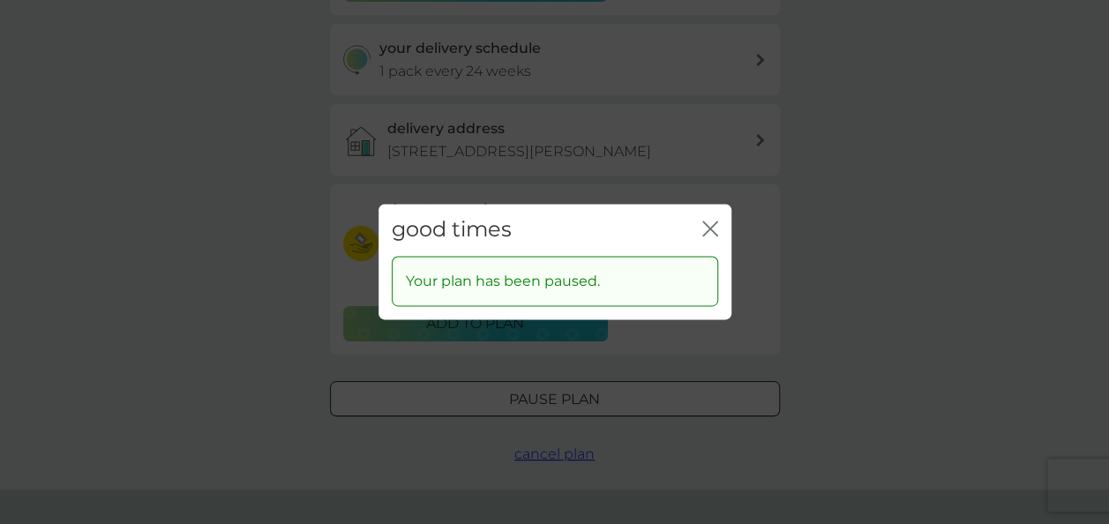
click at [702, 226] on icon "close" at bounding box center [710, 229] width 16 height 16
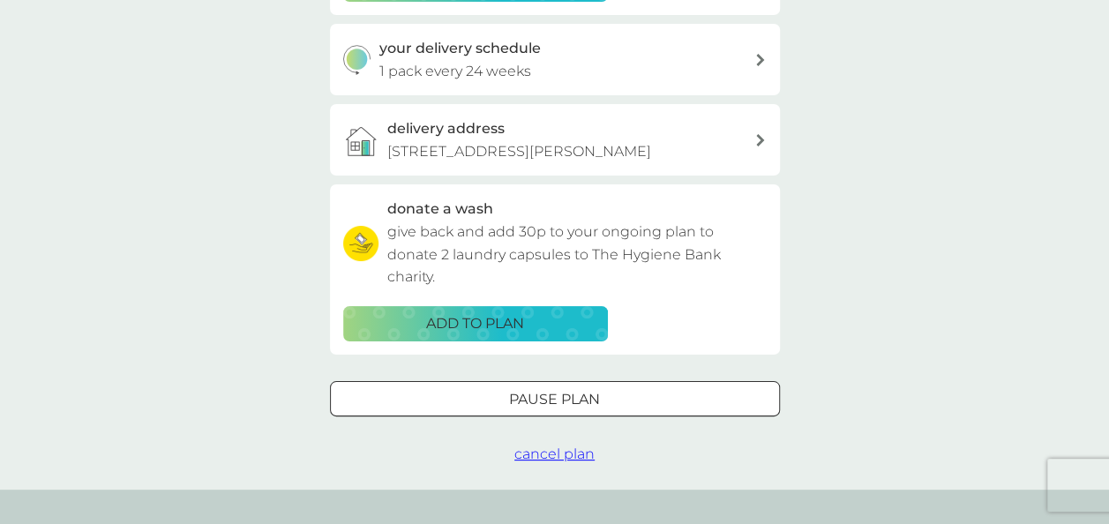
scroll to position [0, 0]
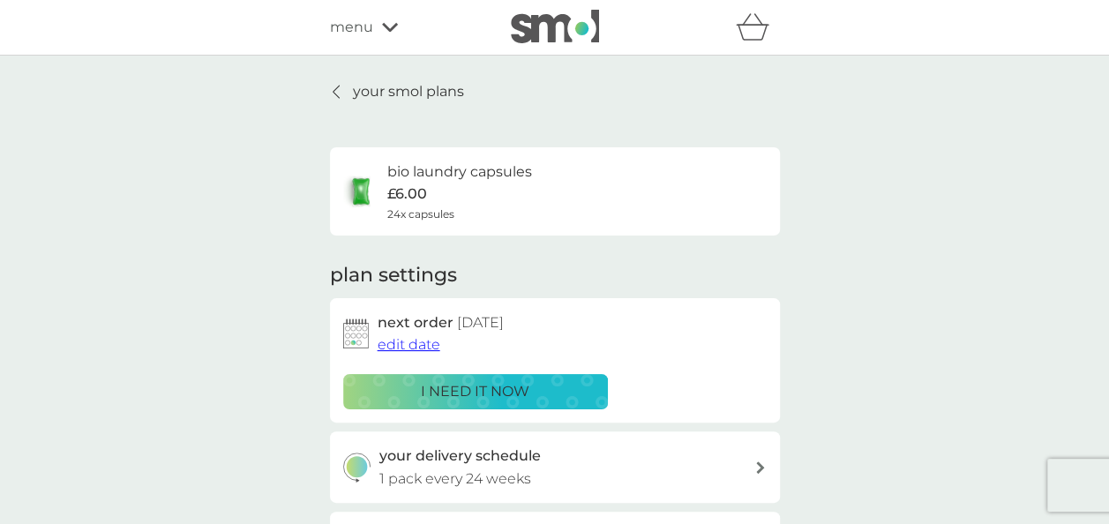
click at [372, 88] on p "your smol plans" at bounding box center [408, 91] width 111 height 23
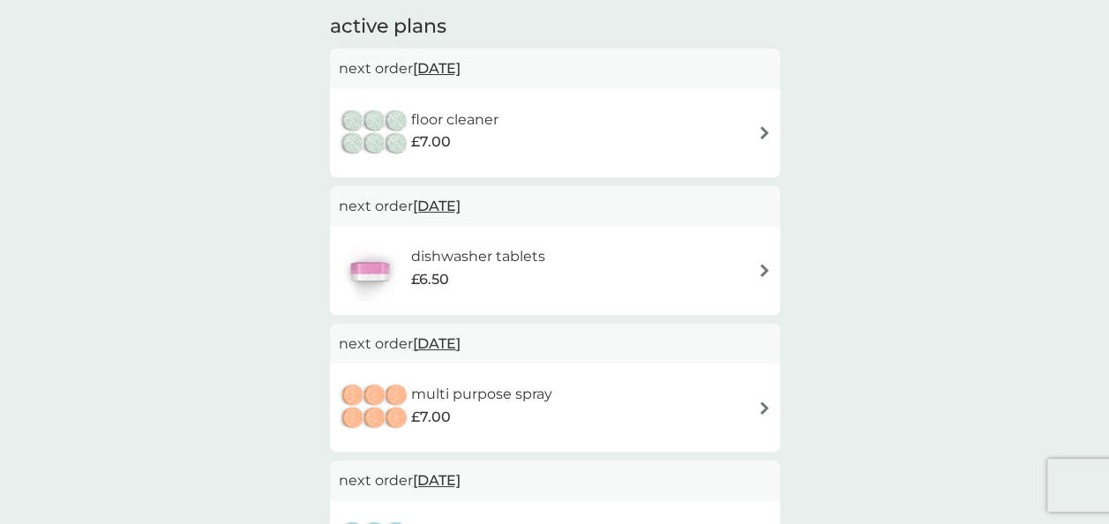
scroll to position [466, 0]
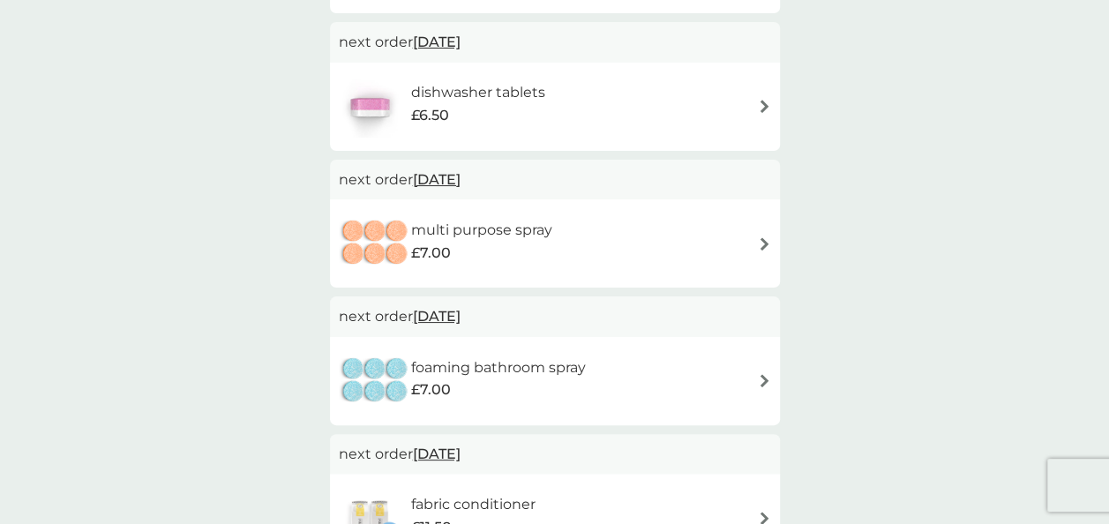
click at [683, 247] on div "multi purpose spray £7.00" at bounding box center [555, 244] width 432 height 62
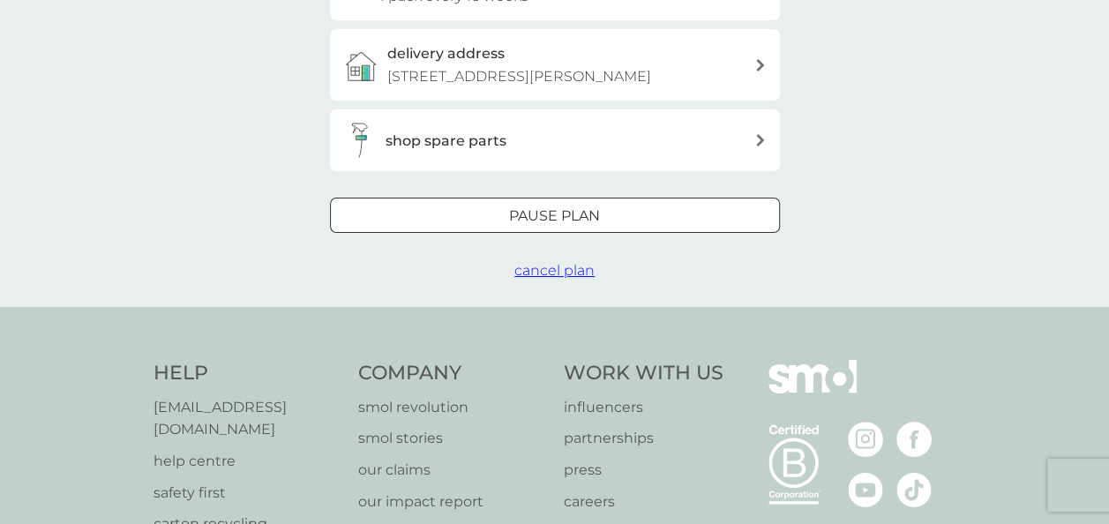
scroll to position [497, 0]
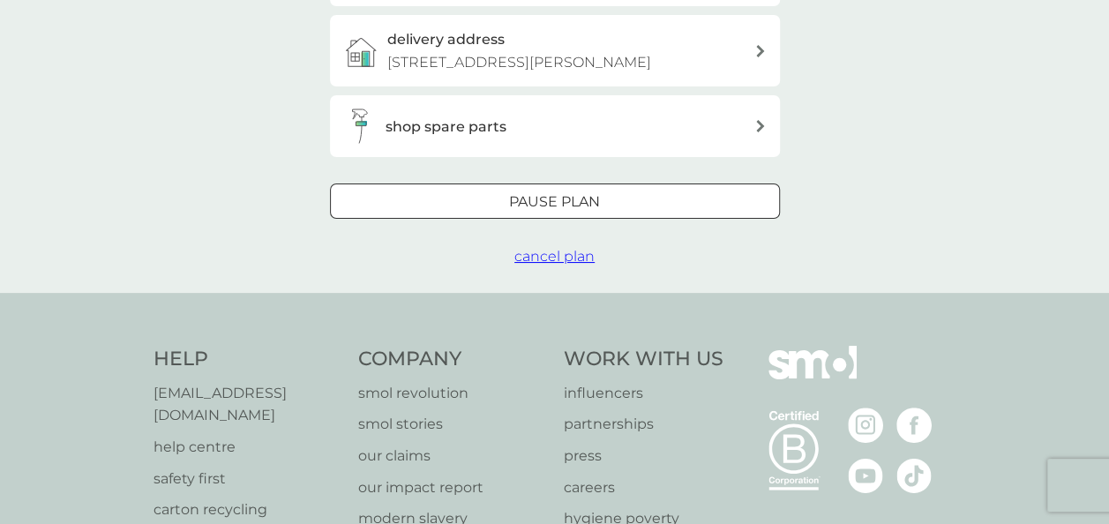
click at [565, 265] on span "cancel plan" at bounding box center [554, 256] width 80 height 17
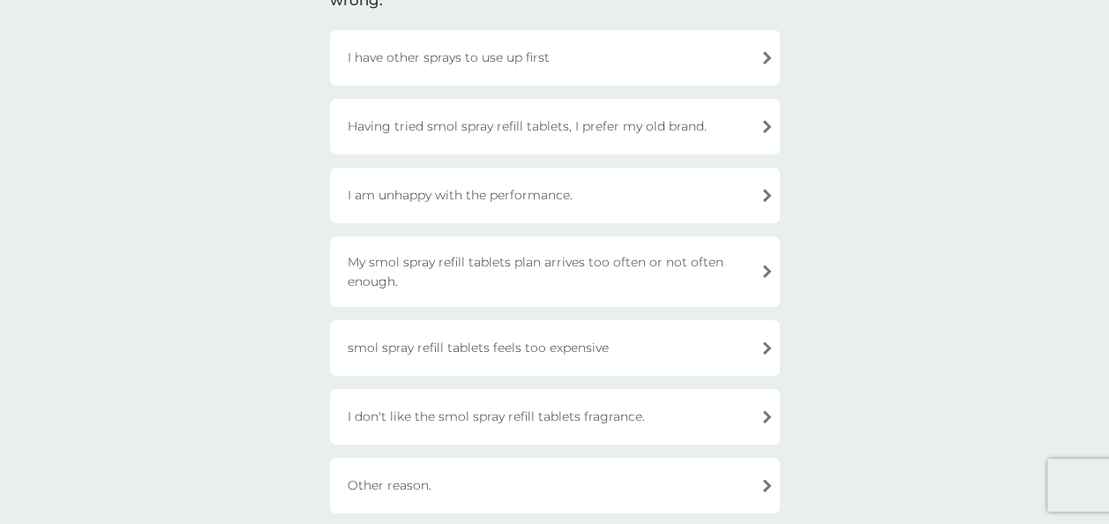
scroll to position [178, 0]
click at [649, 62] on div "I have other sprays to use up first" at bounding box center [555, 59] width 450 height 56
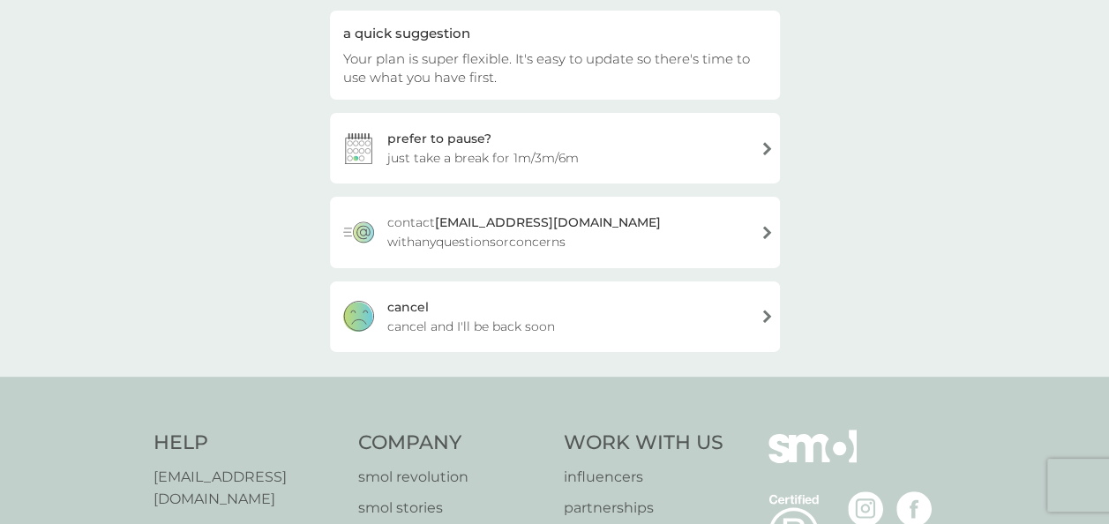
click at [611, 321] on div "cancel cancel and I'll be back soon" at bounding box center [555, 316] width 450 height 71
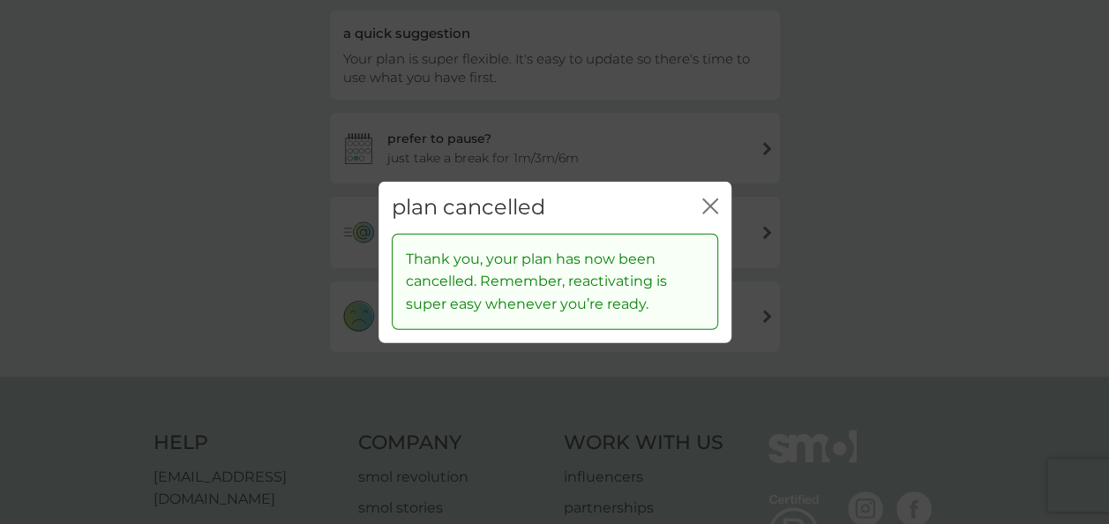
click at [714, 199] on icon "close" at bounding box center [710, 207] width 16 height 16
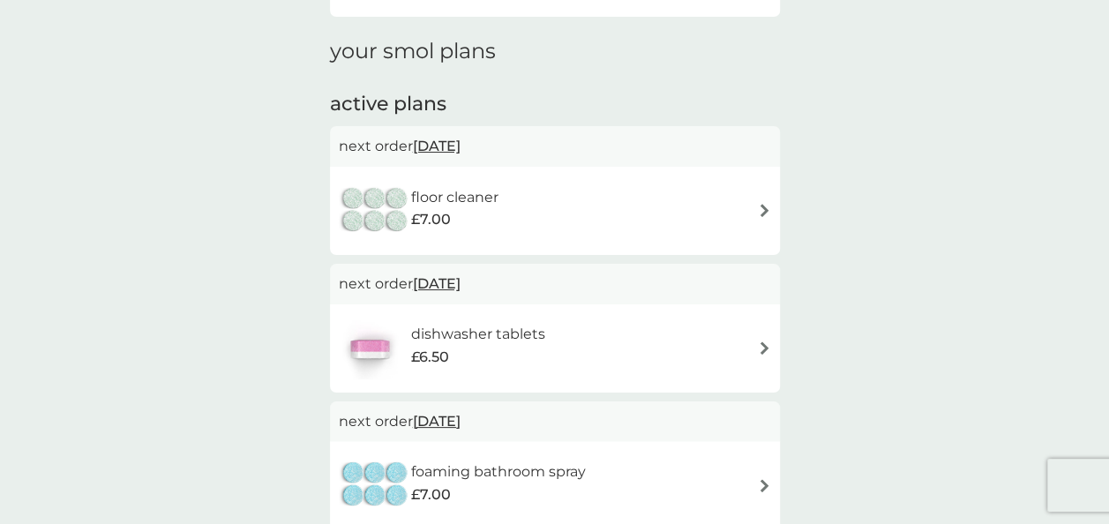
scroll to position [177, 0]
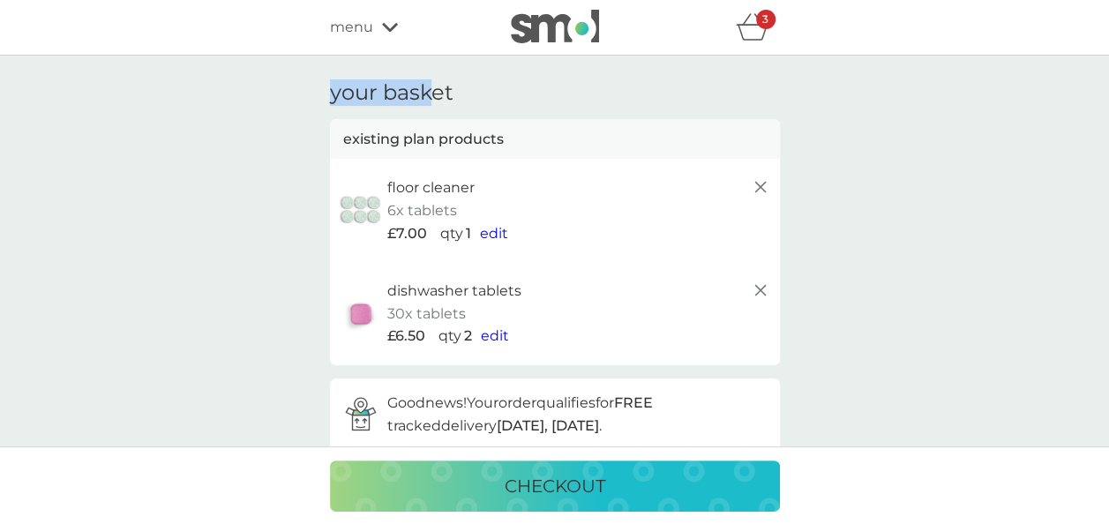
drag, startPoint x: 427, startPoint y: 86, endPoint x: 916, endPoint y: -48, distance: 506.6
